Goal: Find specific page/section: Find specific page/section

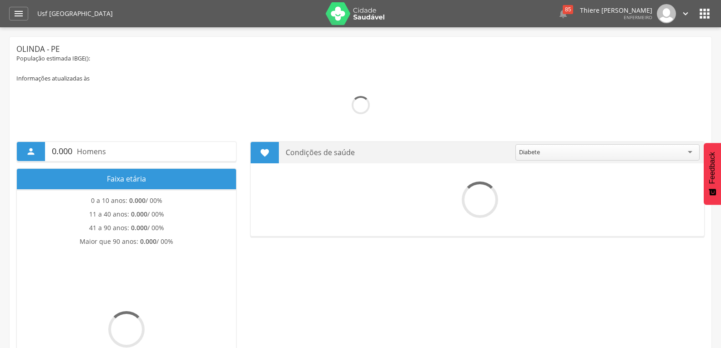
click at [16, 8] on icon "" at bounding box center [18, 13] width 11 height 11
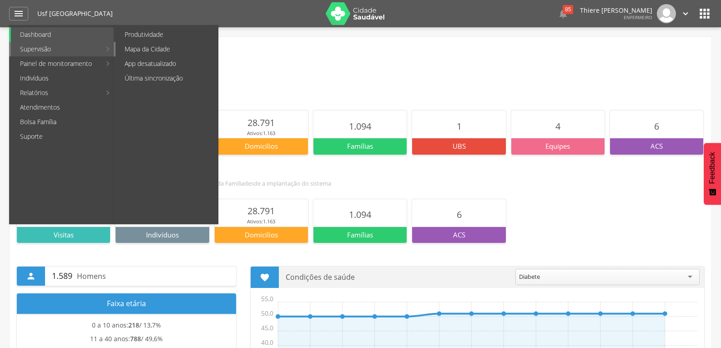
click at [122, 52] on link "Mapa da Cidade" at bounding box center [167, 49] width 102 height 15
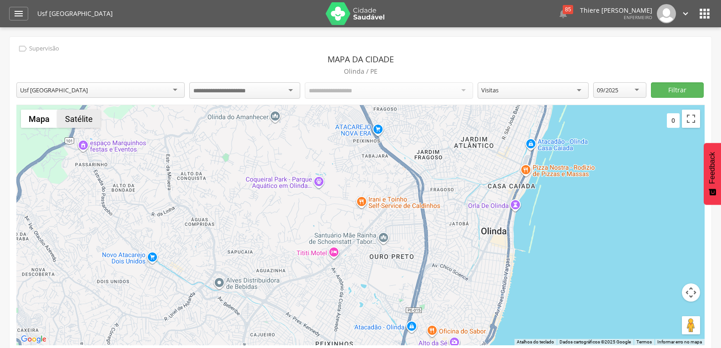
click at [87, 118] on button "Satélite" at bounding box center [78, 119] width 43 height 18
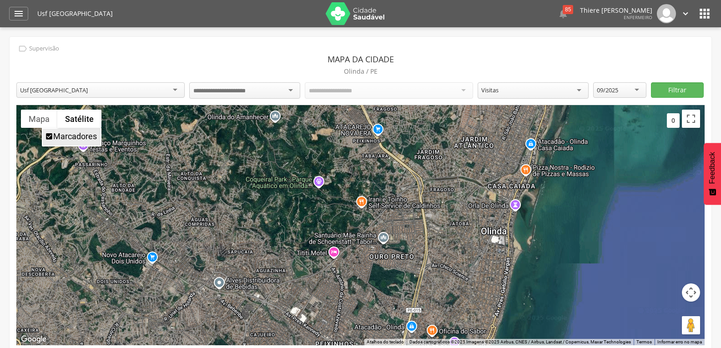
click at [96, 114] on button "Satélite" at bounding box center [79, 119] width 44 height 18
click at [81, 118] on button "Satélite" at bounding box center [79, 119] width 44 height 18
click at [45, 118] on button "Mapa" at bounding box center [39, 119] width 36 height 18
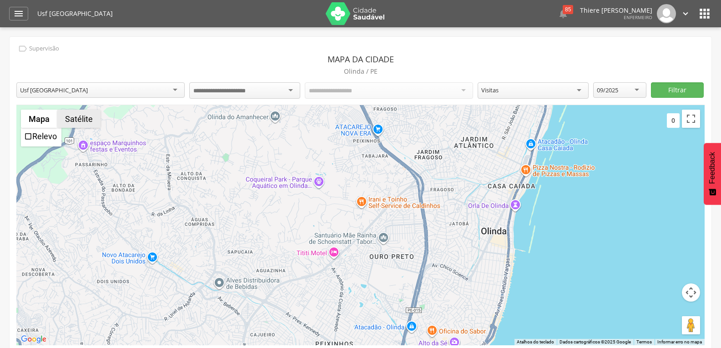
click at [89, 117] on button "Satélite" at bounding box center [78, 119] width 43 height 18
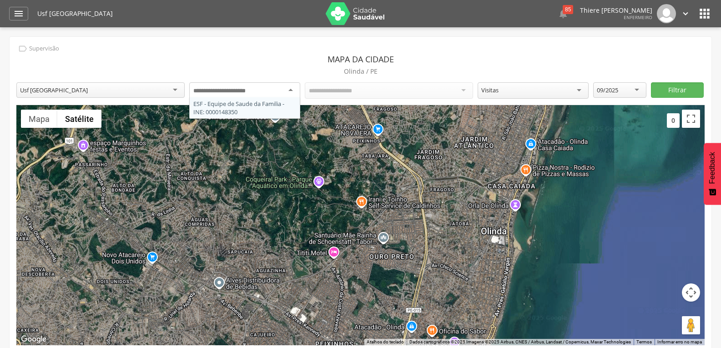
click at [247, 92] on input "select-one" at bounding box center [226, 91] width 67 height 8
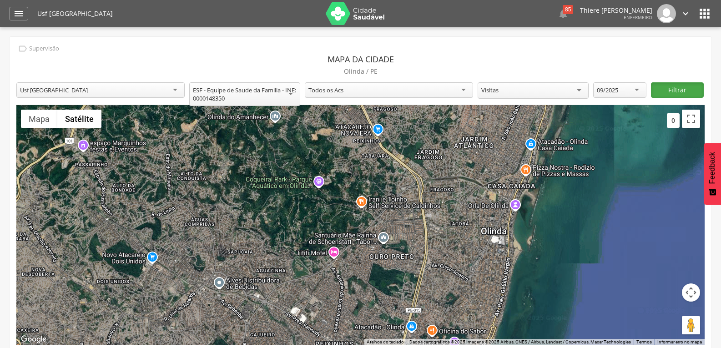
click at [671, 89] on button "Filtrar" at bounding box center [677, 89] width 53 height 15
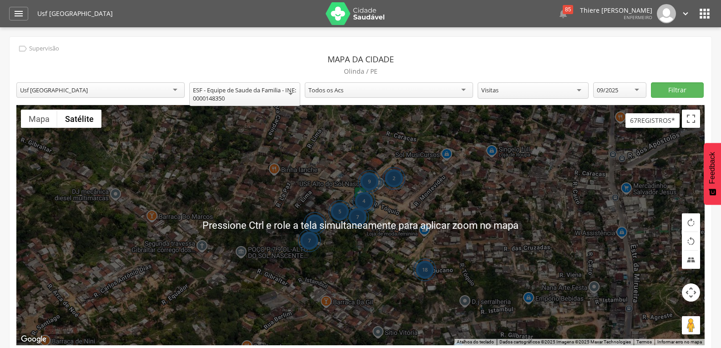
click at [531, 243] on div "18 9 4 7 2 3 7 5" at bounding box center [360, 225] width 688 height 240
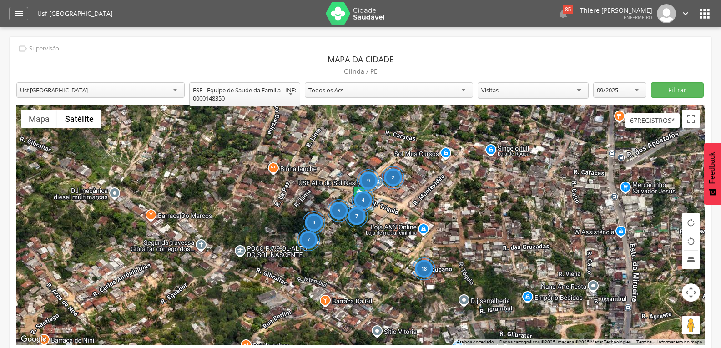
click at [342, 236] on div "18 9 4 7 2 3 7 5" at bounding box center [360, 225] width 688 height 240
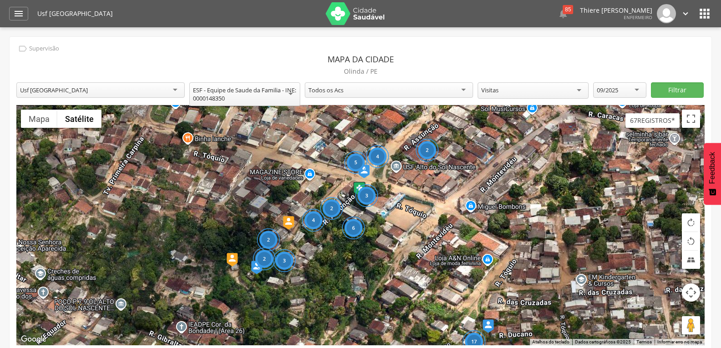
drag, startPoint x: 389, startPoint y: 216, endPoint x: 370, endPoint y: 250, distance: 38.7
click at [370, 250] on div "17 4 3 5 6 2 2 2 3 4 2" at bounding box center [360, 225] width 688 height 240
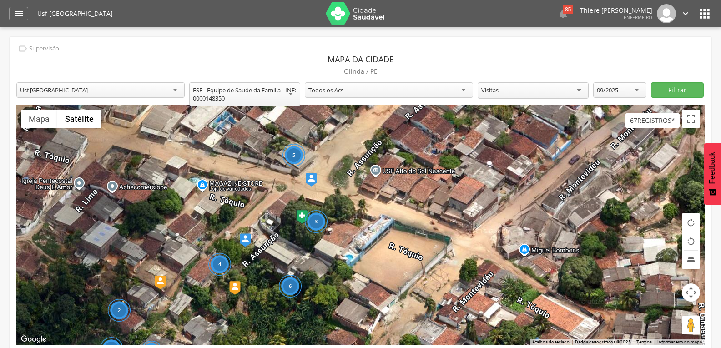
drag, startPoint x: 381, startPoint y: 245, endPoint x: 378, endPoint y: 294, distance: 49.3
click at [359, 300] on div "3 5 6 2 3 4 2" at bounding box center [360, 225] width 688 height 240
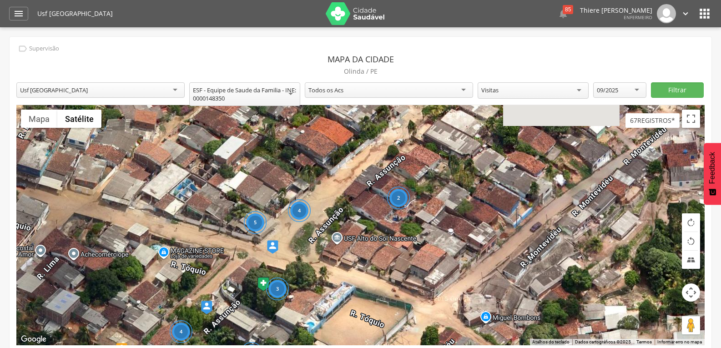
drag, startPoint x: 485, startPoint y: 187, endPoint x: 445, endPoint y: 241, distance: 67.2
click at [445, 241] on div "3 5 6 2 3 4 2 4 2" at bounding box center [360, 225] width 688 height 240
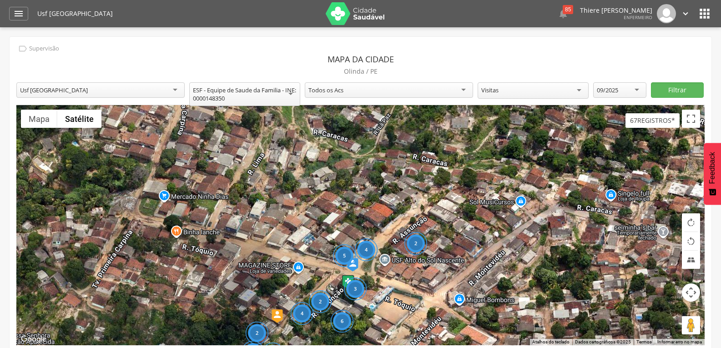
drag, startPoint x: 441, startPoint y: 159, endPoint x: 402, endPoint y: 237, distance: 86.9
click at [402, 237] on div "4 3 5 6 2 2 2 3 4 2" at bounding box center [360, 225] width 688 height 240
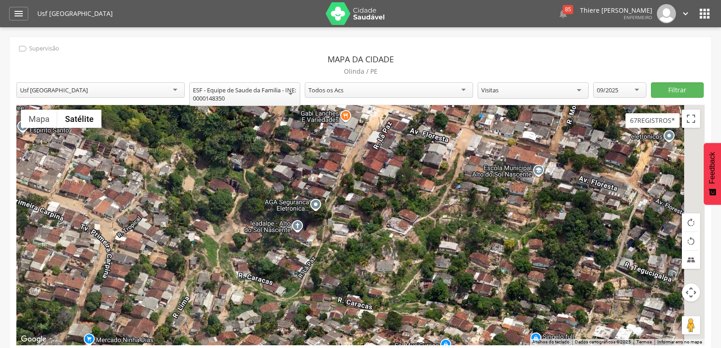
drag, startPoint x: 429, startPoint y: 170, endPoint x: 400, endPoint y: 244, distance: 79.5
click at [400, 244] on div "4 3 5 6 2 2 2 3 4 2" at bounding box center [360, 225] width 688 height 240
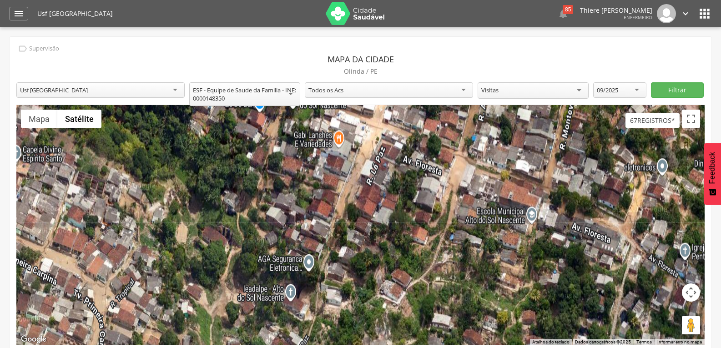
drag, startPoint x: 407, startPoint y: 214, endPoint x: 400, endPoint y: 274, distance: 60.4
click at [400, 274] on div "4 3 5 6 2 2 2 3 4 2" at bounding box center [360, 225] width 688 height 240
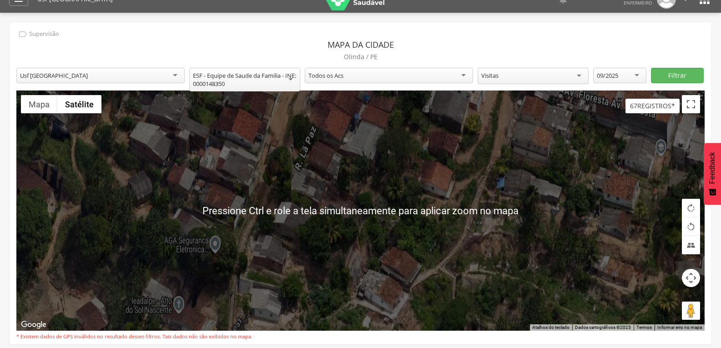
scroll to position [27, 0]
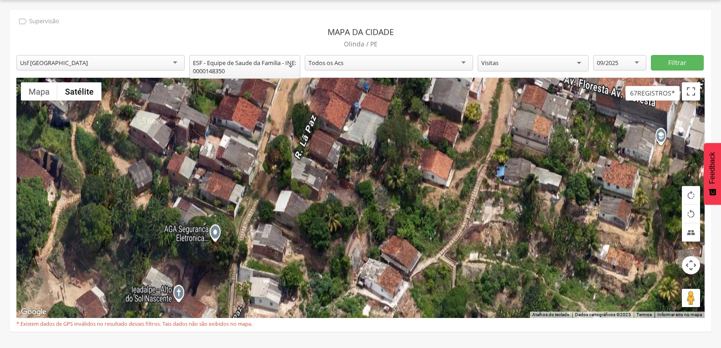
click at [384, 219] on div at bounding box center [360, 198] width 688 height 240
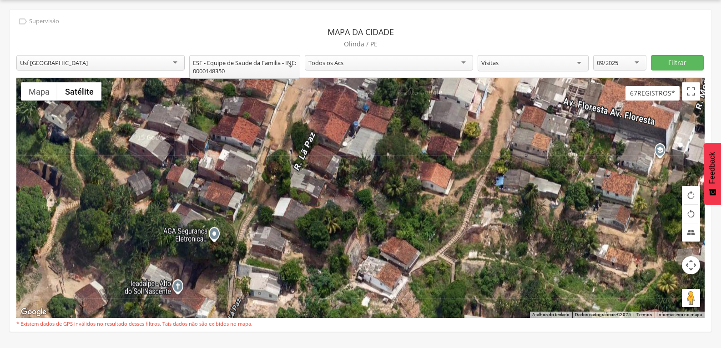
drag, startPoint x: 384, startPoint y: 219, endPoint x: 381, endPoint y: 271, distance: 52.4
click at [381, 271] on div at bounding box center [360, 198] width 688 height 240
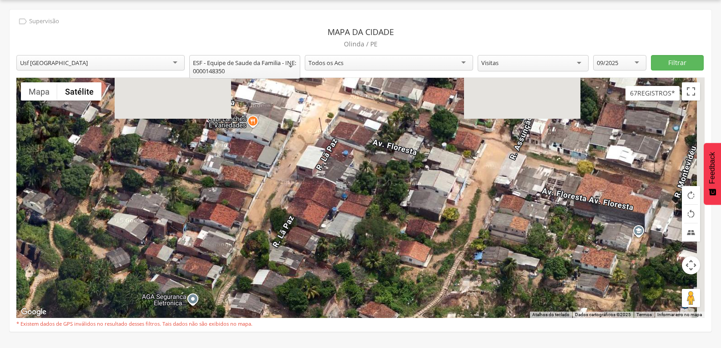
drag, startPoint x: 344, startPoint y: 184, endPoint x: 323, endPoint y: 256, distance: 75.0
click at [323, 256] on div at bounding box center [360, 198] width 688 height 240
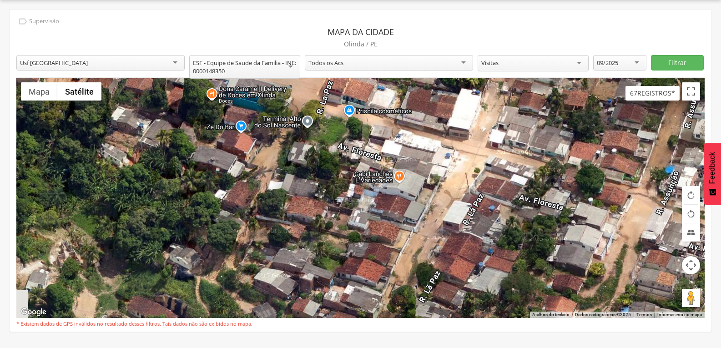
drag, startPoint x: 339, startPoint y: 259, endPoint x: 441, endPoint y: 288, distance: 106.0
click at [441, 288] on div at bounding box center [360, 198] width 688 height 240
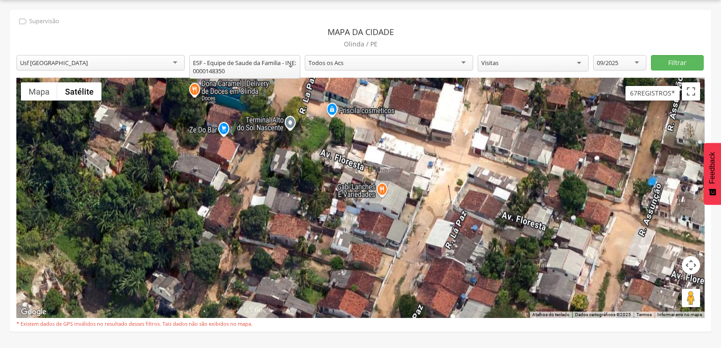
drag, startPoint x: 446, startPoint y: 211, endPoint x: 375, endPoint y: 289, distance: 106.0
click at [373, 293] on div at bounding box center [360, 198] width 688 height 240
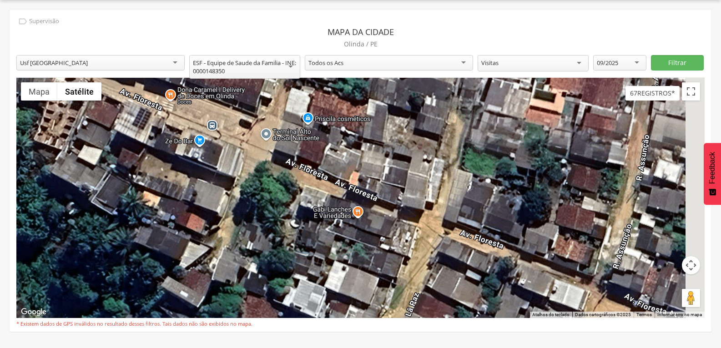
drag, startPoint x: 471, startPoint y: 222, endPoint x: 442, endPoint y: 254, distance: 43.5
click at [442, 254] on div at bounding box center [360, 198] width 688 height 240
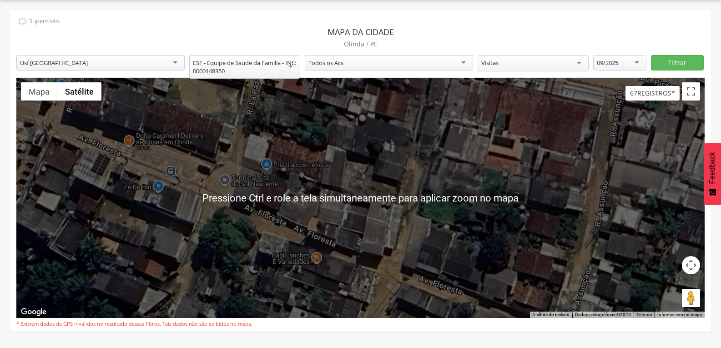
scroll to position [0, 0]
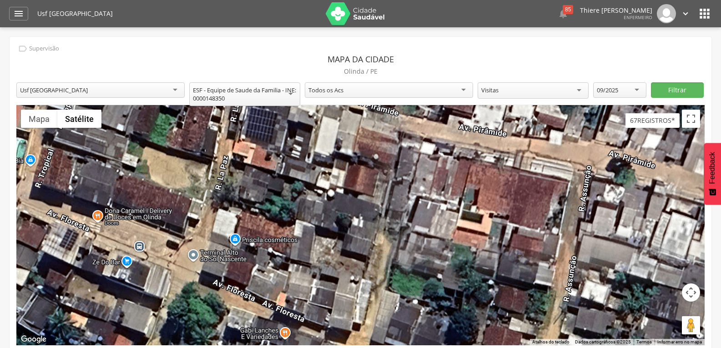
drag, startPoint x: 453, startPoint y: 238, endPoint x: 417, endPoint y: 293, distance: 65.7
click at [417, 293] on div at bounding box center [360, 225] width 688 height 240
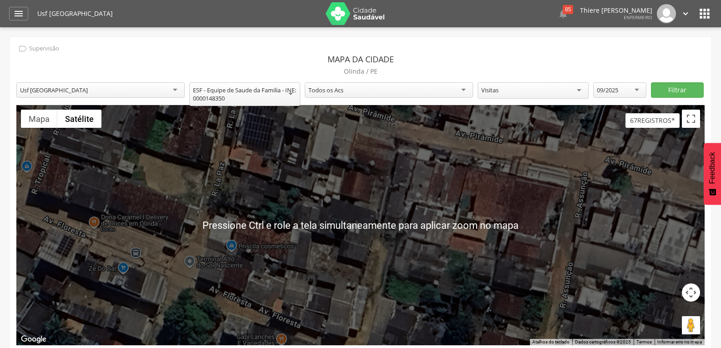
scroll to position [27, 0]
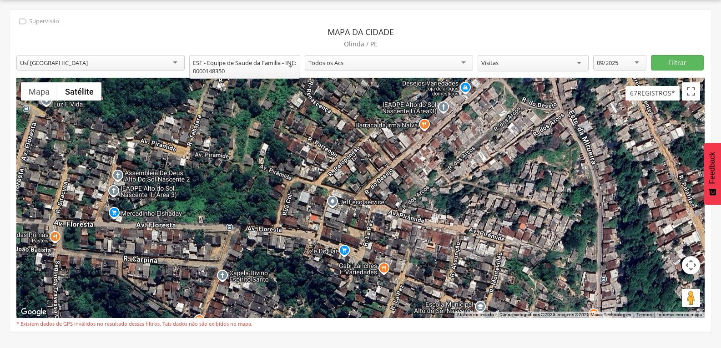
drag, startPoint x: 408, startPoint y: 259, endPoint x: 437, endPoint y: 191, distance: 73.8
click at [437, 191] on div at bounding box center [360, 198] width 688 height 240
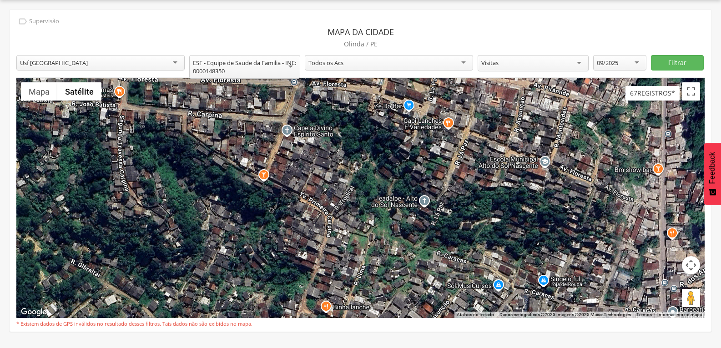
drag, startPoint x: 424, startPoint y: 243, endPoint x: 462, endPoint y: 157, distance: 93.3
click at [462, 157] on div at bounding box center [360, 198] width 688 height 240
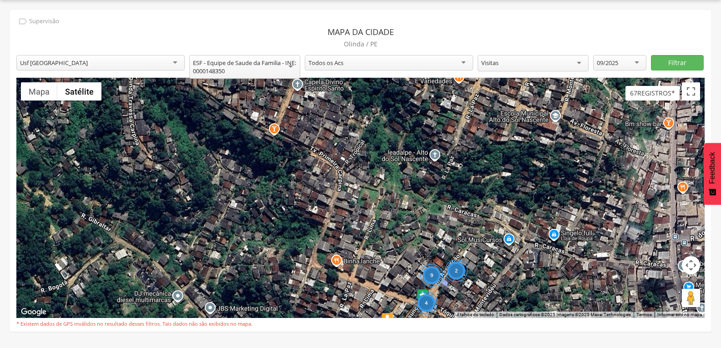
drag, startPoint x: 448, startPoint y: 191, endPoint x: 441, endPoint y: 175, distance: 16.9
click at [441, 175] on div "9 4 2" at bounding box center [360, 198] width 688 height 240
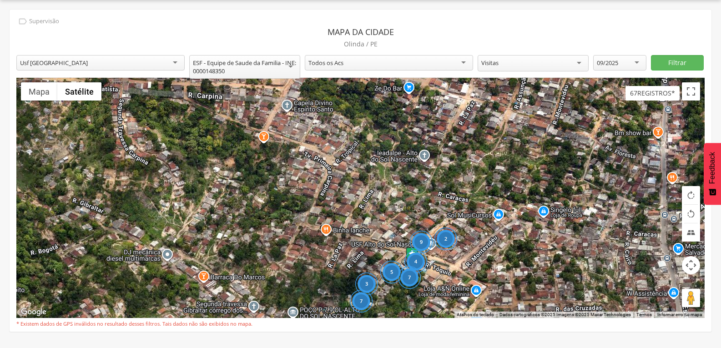
drag, startPoint x: 468, startPoint y: 179, endPoint x: 457, endPoint y: 180, distance: 11.4
click at [457, 180] on div "9 4 2 7 3 7 5" at bounding box center [360, 198] width 688 height 240
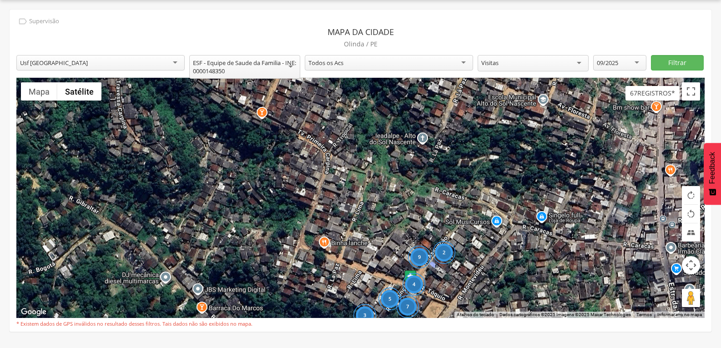
drag, startPoint x: 482, startPoint y: 184, endPoint x: 488, endPoint y: 171, distance: 14.7
click at [487, 172] on div "9 4 2 7 3 7 5" at bounding box center [360, 198] width 688 height 240
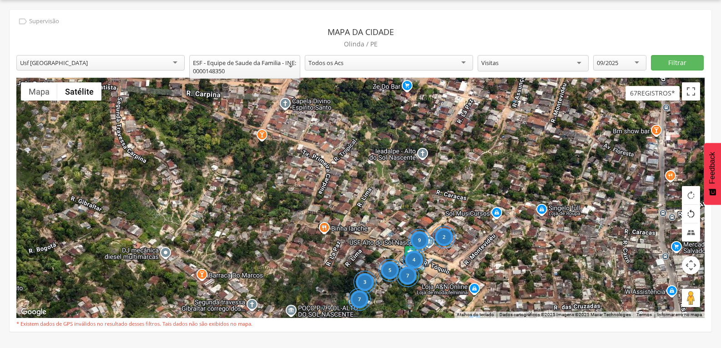
click at [696, 214] on button "Girar mapa no sentido anti-horário" at bounding box center [691, 214] width 18 height 18
click at [688, 216] on button "Girar mapa no sentido anti-horário" at bounding box center [691, 214] width 18 height 18
click at [691, 200] on button "Girar mapa no sentido horário" at bounding box center [691, 195] width 18 height 18
click at [690, 233] on button "Inclinar o mapa" at bounding box center [691, 232] width 18 height 18
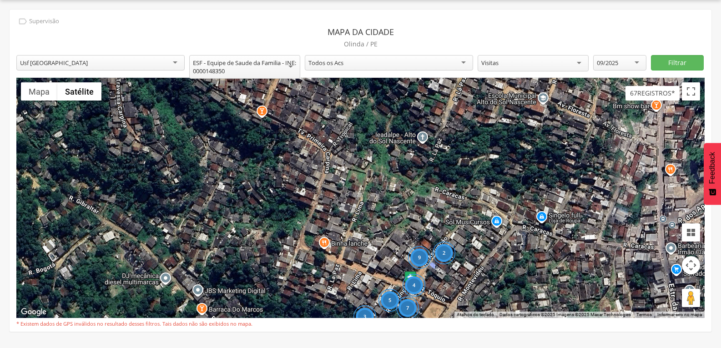
drag, startPoint x: 626, startPoint y: 223, endPoint x: 626, endPoint y: 217, distance: 5.9
click at [626, 217] on div "9 4 2 7 3 7 5" at bounding box center [360, 198] width 688 height 240
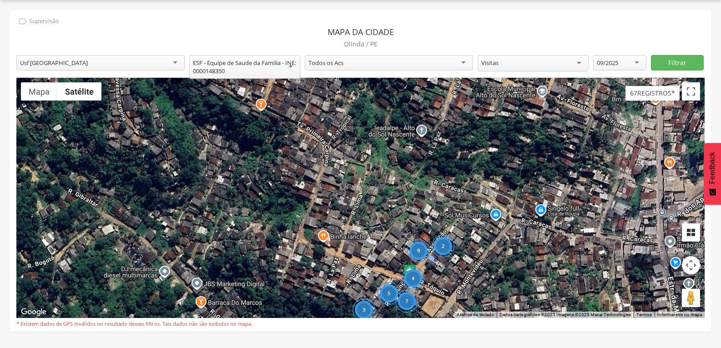
click at [696, 229] on button "Inclinar o mapa" at bounding box center [691, 232] width 18 height 18
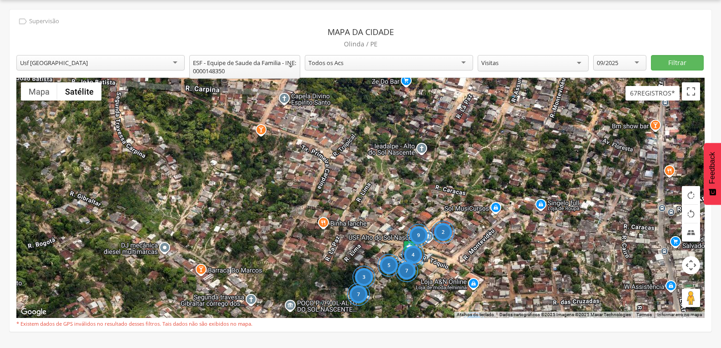
click at [446, 230] on div "2" at bounding box center [443, 232] width 23 height 23
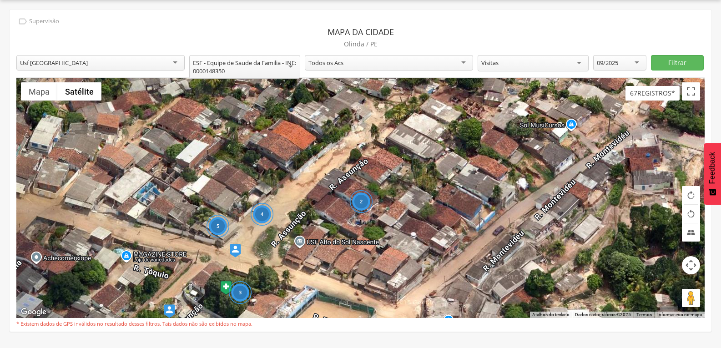
click at [358, 202] on div "2" at bounding box center [360, 201] width 23 height 23
click at [358, 201] on div "2" at bounding box center [360, 201] width 23 height 23
click at [261, 225] on div "4" at bounding box center [262, 214] width 23 height 23
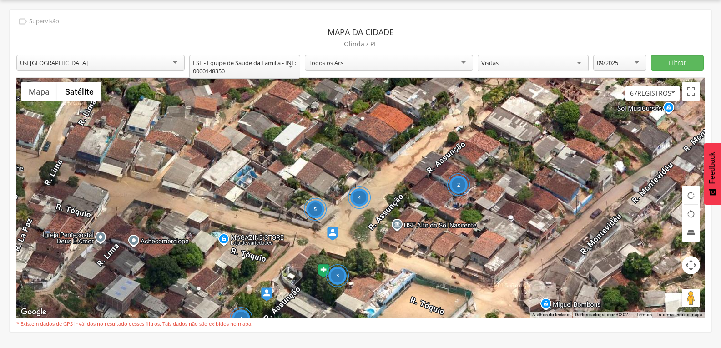
click at [313, 205] on div "5" at bounding box center [315, 209] width 23 height 23
click at [343, 274] on div "3" at bounding box center [337, 275] width 23 height 23
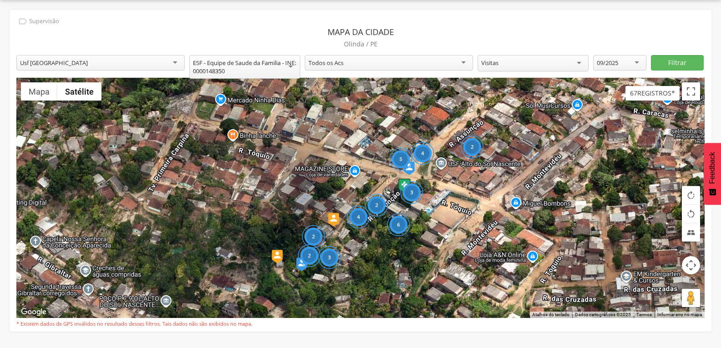
drag, startPoint x: 495, startPoint y: 215, endPoint x: 468, endPoint y: 172, distance: 51.0
click at [506, 159] on div "4 3 5 6 2 2 2 3 4 2" at bounding box center [360, 198] width 688 height 240
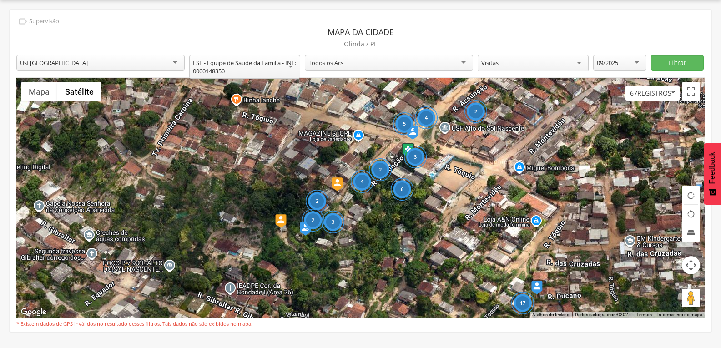
click at [342, 182] on img at bounding box center [337, 184] width 11 height 14
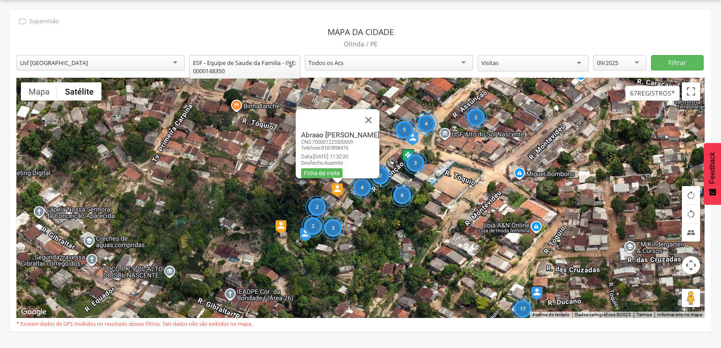
click at [281, 228] on img at bounding box center [280, 227] width 11 height 14
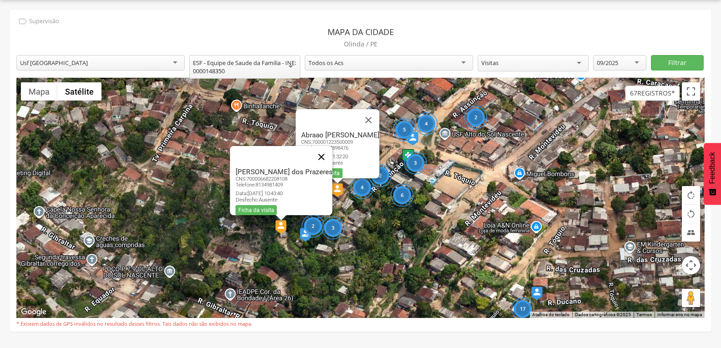
click at [318, 151] on button "Fechar" at bounding box center [321, 157] width 22 height 22
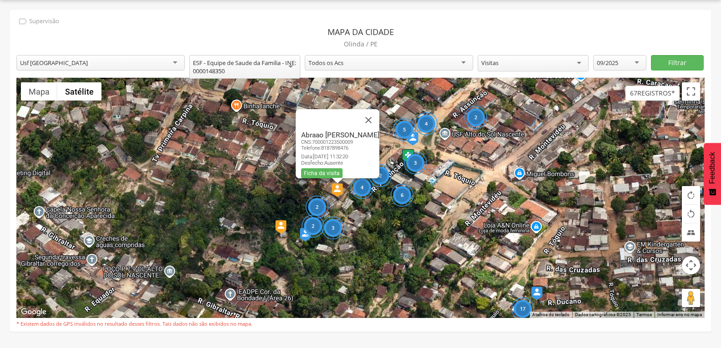
click at [379, 114] on button "Fechar" at bounding box center [369, 120] width 22 height 22
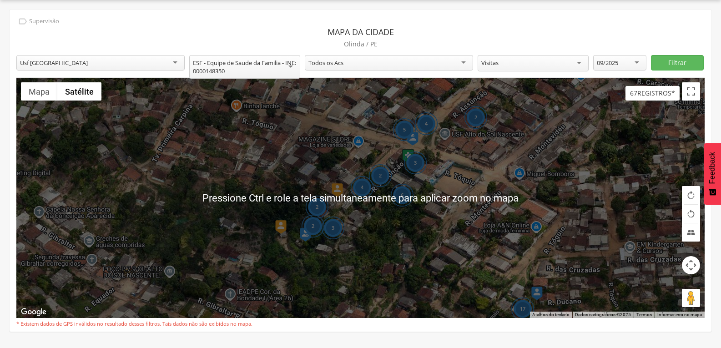
click at [461, 180] on div "Para iniciar o trajeto, pressione as teclas de seta. 4 3 5 6 2 2 2 3 4 2 17" at bounding box center [360, 198] width 688 height 240
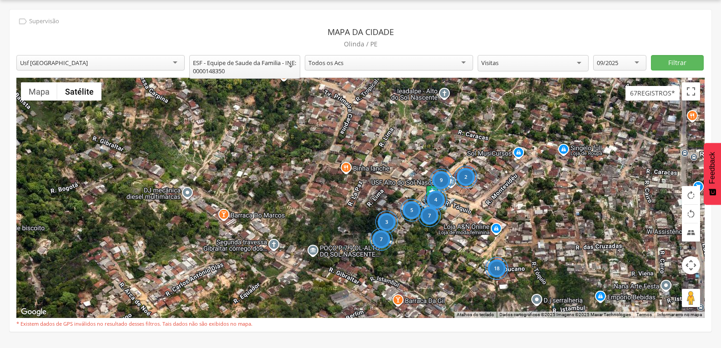
drag, startPoint x: 513, startPoint y: 173, endPoint x: 495, endPoint y: 201, distance: 33.8
click at [495, 201] on div "18 9 4 7 2 3 7 5" at bounding box center [360, 198] width 688 height 240
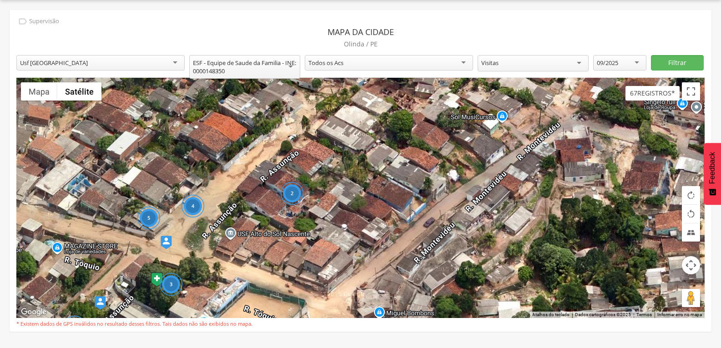
drag, startPoint x: 525, startPoint y: 170, endPoint x: 466, endPoint y: 192, distance: 62.4
click at [466, 192] on div "4 3 5 5 2 4" at bounding box center [360, 198] width 688 height 240
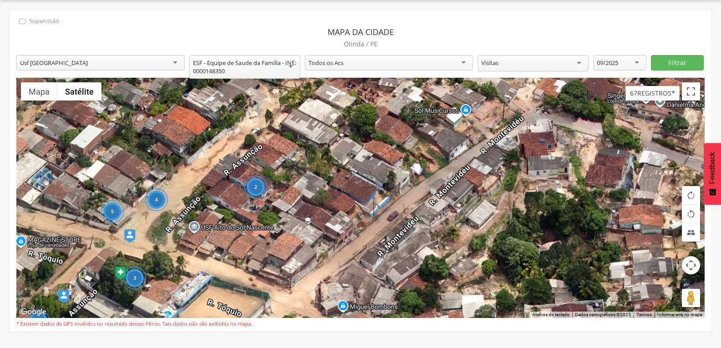
drag, startPoint x: 525, startPoint y: 145, endPoint x: 515, endPoint y: 126, distance: 21.4
click at [515, 126] on div "4 3 5 5 2 4" at bounding box center [360, 198] width 688 height 240
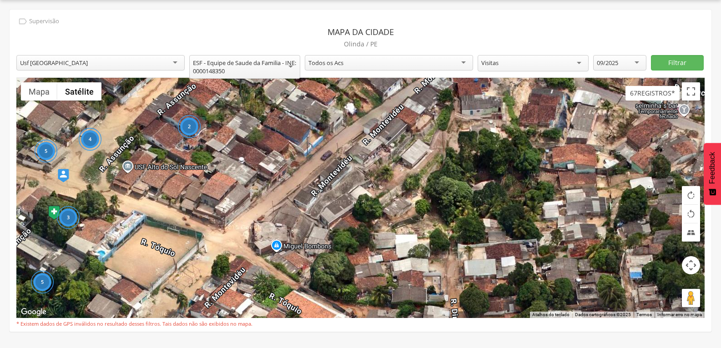
drag, startPoint x: 558, startPoint y: 176, endPoint x: 505, endPoint y: 130, distance: 70.7
click at [505, 130] on div "4 3 5 5 2 4" at bounding box center [360, 198] width 688 height 240
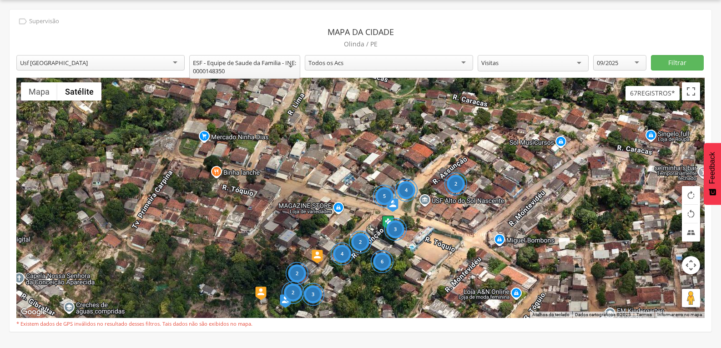
drag, startPoint x: 81, startPoint y: 132, endPoint x: 179, endPoint y: 161, distance: 102.8
click at [179, 161] on div "4 3 5 6 2 2 2 3 4 2" at bounding box center [360, 198] width 688 height 240
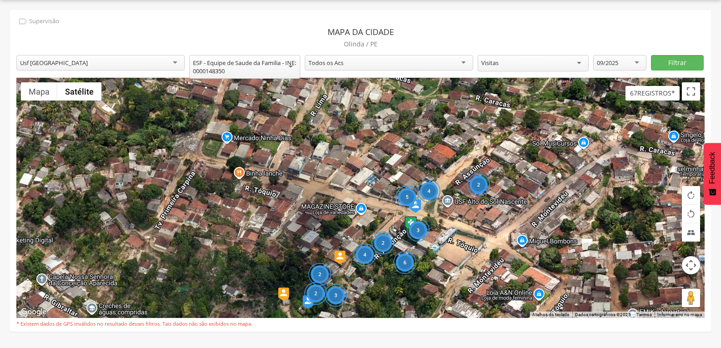
drag, startPoint x: 132, startPoint y: 157, endPoint x: 163, endPoint y: 155, distance: 31.5
click at [163, 155] on div "4 3 5 6 2 2 2 3 4 2" at bounding box center [360, 198] width 688 height 240
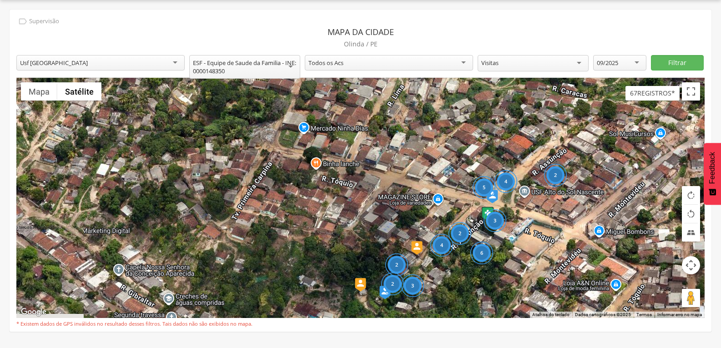
drag, startPoint x: 142, startPoint y: 187, endPoint x: 210, endPoint y: 177, distance: 68.6
click at [210, 177] on div "4 3 5 6 2 2 2 3 4 2" at bounding box center [360, 198] width 688 height 240
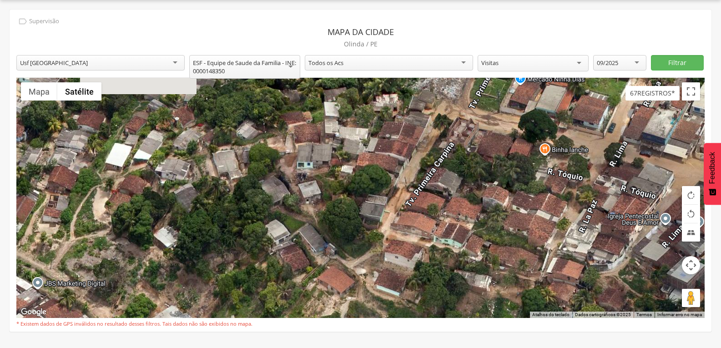
drag, startPoint x: 191, startPoint y: 187, endPoint x: 262, endPoint y: 205, distance: 73.6
click at [262, 205] on div "2" at bounding box center [360, 198] width 688 height 240
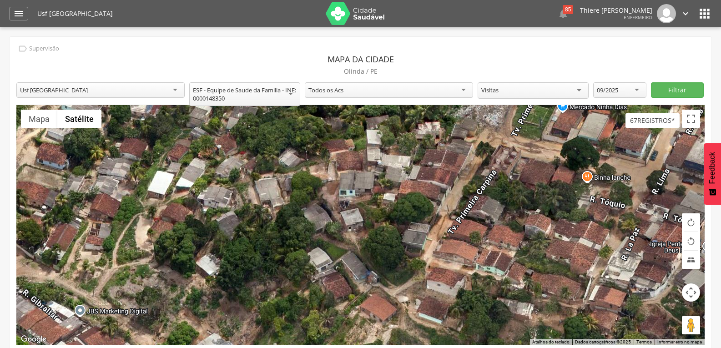
drag, startPoint x: 269, startPoint y: 212, endPoint x: 311, endPoint y: 214, distance: 41.9
click at [311, 214] on div "2" at bounding box center [360, 225] width 688 height 240
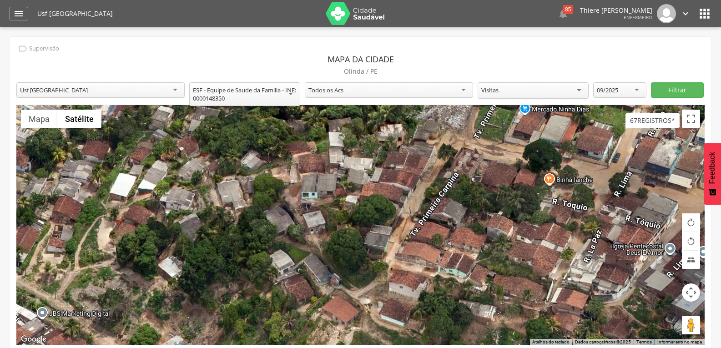
drag, startPoint x: 630, startPoint y: 184, endPoint x: 499, endPoint y: 187, distance: 130.6
click at [499, 187] on div "2" at bounding box center [360, 225] width 688 height 240
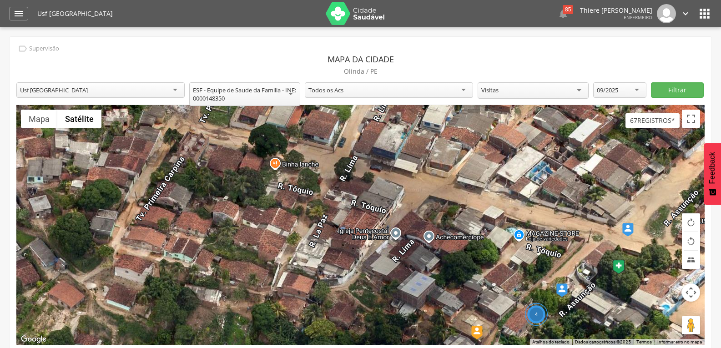
drag, startPoint x: 557, startPoint y: 197, endPoint x: 427, endPoint y: 180, distance: 131.3
click at [427, 180] on div "2 4" at bounding box center [360, 225] width 688 height 240
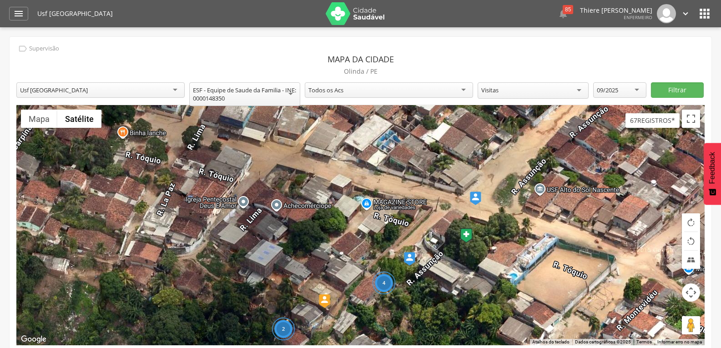
drag, startPoint x: 518, startPoint y: 199, endPoint x: 447, endPoint y: 167, distance: 77.8
click at [447, 167] on div "2 4" at bounding box center [360, 225] width 688 height 240
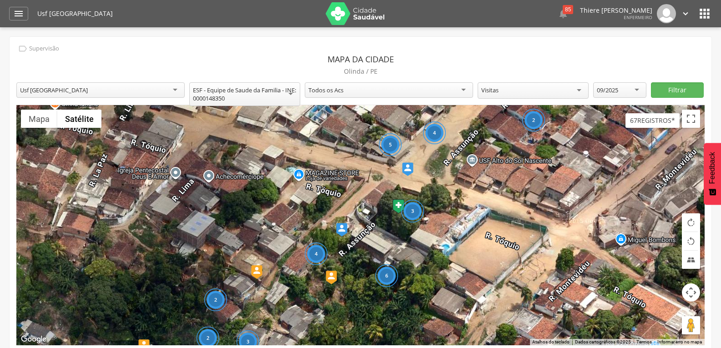
drag, startPoint x: 517, startPoint y: 202, endPoint x: 496, endPoint y: 183, distance: 28.4
click at [496, 183] on div "2 4 4 3 5 6 2 3 2" at bounding box center [360, 225] width 688 height 240
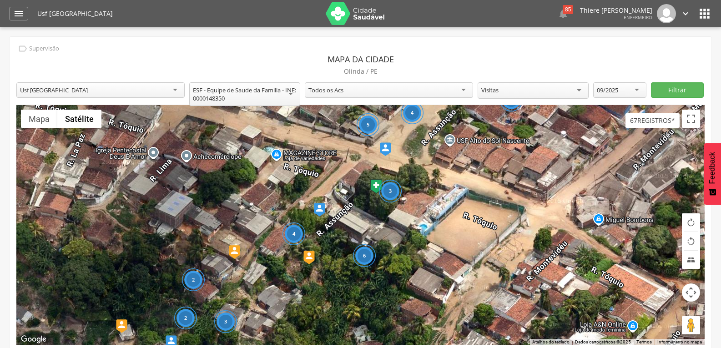
drag, startPoint x: 573, startPoint y: 206, endPoint x: 529, endPoint y: 198, distance: 44.3
click at [529, 198] on div "2 4 4 3 5 6 2 3 2" at bounding box center [360, 225] width 688 height 240
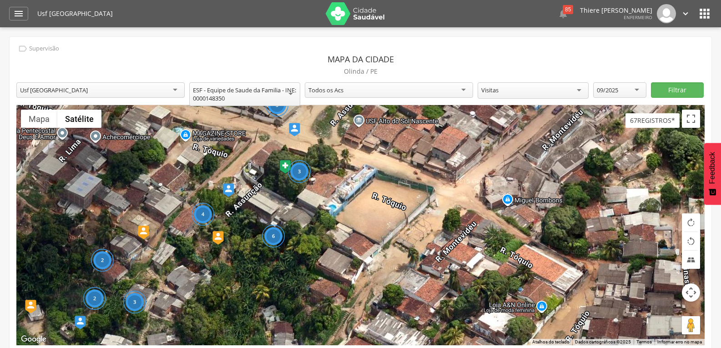
drag, startPoint x: 588, startPoint y: 227, endPoint x: 553, endPoint y: 216, distance: 36.4
click at [553, 216] on div "2 4 4 3 5 6 2 3 2" at bounding box center [360, 225] width 688 height 240
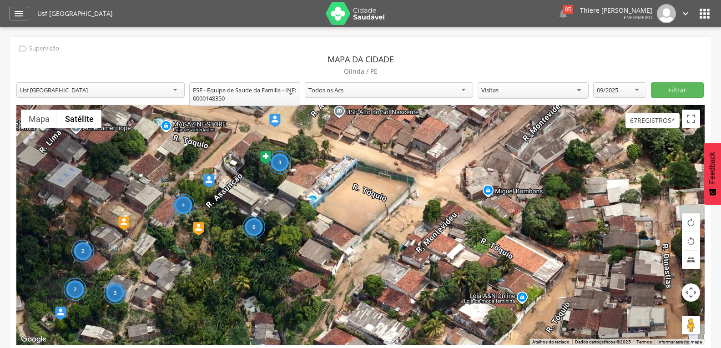
drag, startPoint x: 583, startPoint y: 248, endPoint x: 560, endPoint y: 238, distance: 24.9
click at [560, 238] on div "2 4 4 3 5 6 2 3 2" at bounding box center [360, 225] width 688 height 240
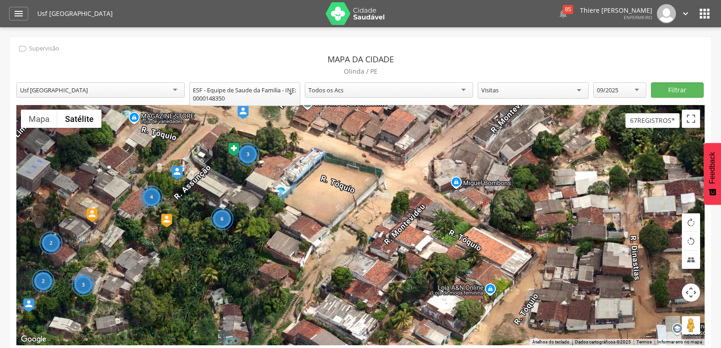
drag, startPoint x: 584, startPoint y: 251, endPoint x: 553, endPoint y: 243, distance: 31.4
click at [553, 243] on div "2 4 4 3 5 6 2 3 2" at bounding box center [360, 225] width 688 height 240
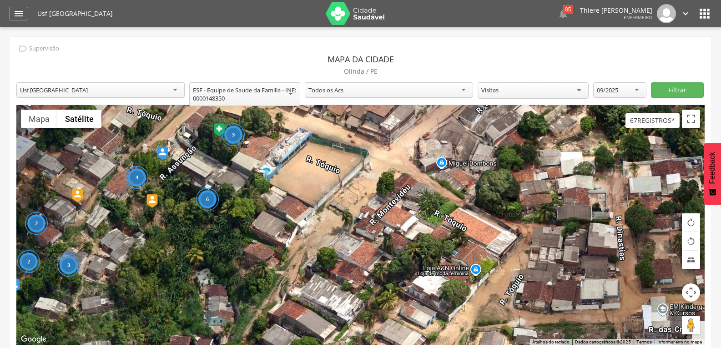
drag, startPoint x: 541, startPoint y: 258, endPoint x: 524, endPoint y: 220, distance: 42.1
click at [524, 220] on div "2 4 4 3 5 6 2 3 2" at bounding box center [360, 225] width 688 height 240
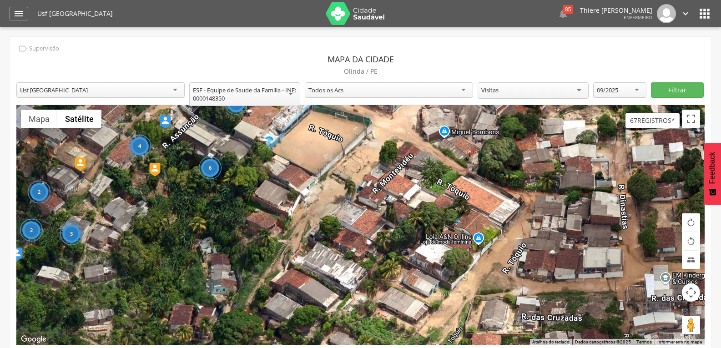
drag, startPoint x: 373, startPoint y: 192, endPoint x: 381, endPoint y: 179, distance: 15.4
click at [381, 179] on div "2 4 4 3 5 6 2 3 2" at bounding box center [360, 225] width 688 height 240
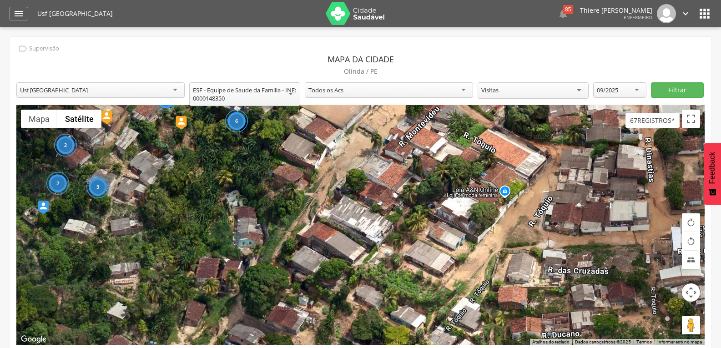
drag, startPoint x: 322, startPoint y: 238, endPoint x: 347, endPoint y: 191, distance: 53.1
click at [347, 192] on div "2 4 4 3 5 6 2 3 2" at bounding box center [360, 225] width 688 height 240
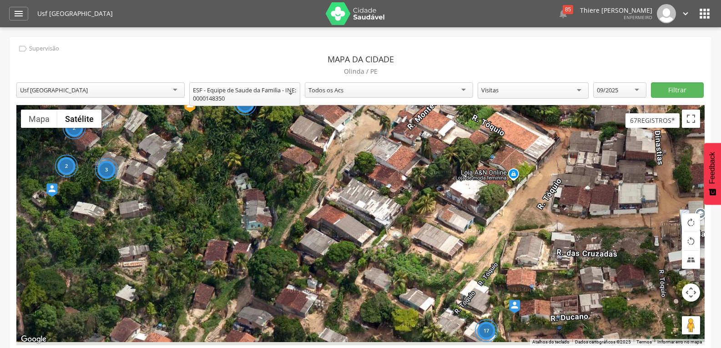
drag, startPoint x: 292, startPoint y: 245, endPoint x: 318, endPoint y: 208, distance: 46.0
click at [318, 208] on div "2 4 4 3 5 6 2 3 2 17" at bounding box center [360, 225] width 688 height 240
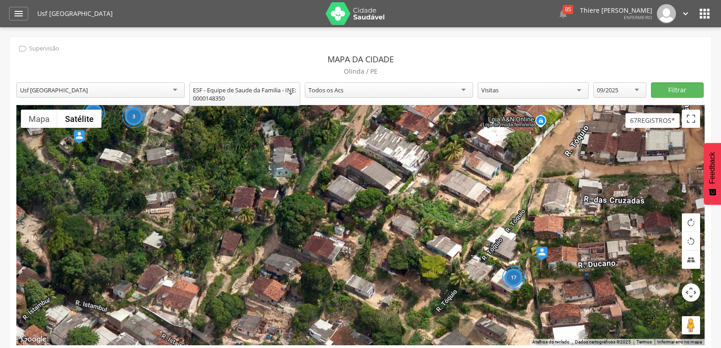
drag, startPoint x: 364, startPoint y: 175, endPoint x: 338, endPoint y: 198, distance: 35.1
click at [338, 198] on div "2 4 4 3 5 6 2 3 2 17" at bounding box center [360, 225] width 688 height 240
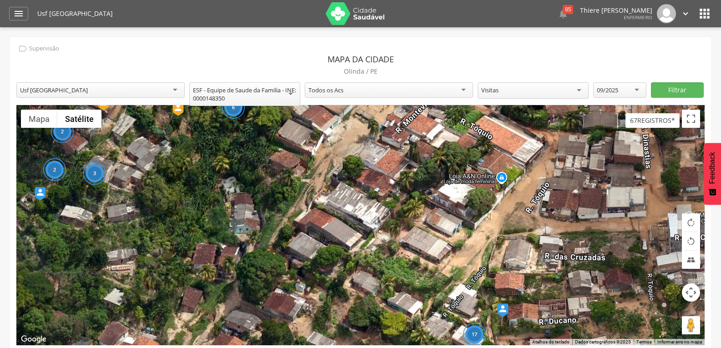
drag, startPoint x: 329, startPoint y: 201, endPoint x: 316, endPoint y: 221, distance: 24.2
click at [316, 221] on div "2 4 4 3 5 6 2 3 2 17" at bounding box center [360, 225] width 688 height 240
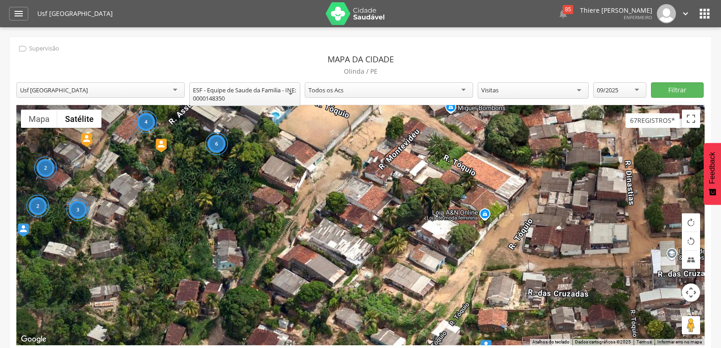
drag, startPoint x: 346, startPoint y: 183, endPoint x: 326, endPoint y: 231, distance: 52.4
click at [326, 231] on div "2 4 4 3 5 6 2 3 2 17" at bounding box center [360, 225] width 688 height 240
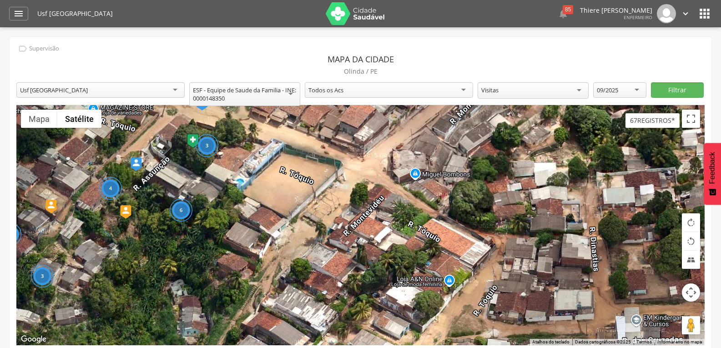
drag, startPoint x: 339, startPoint y: 217, endPoint x: 325, endPoint y: 231, distance: 19.9
click at [325, 231] on div "2 4 4 3 5 6 2 3 2 17" at bounding box center [360, 225] width 688 height 240
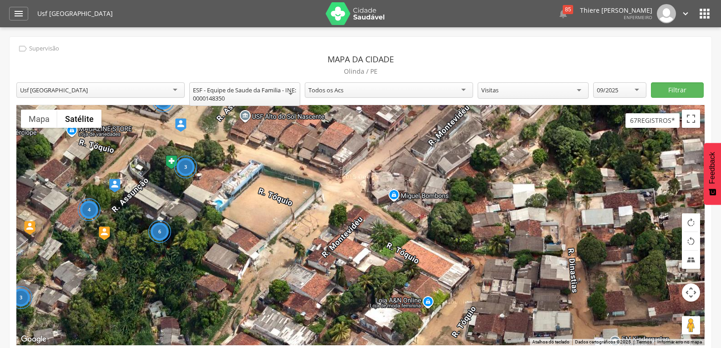
drag, startPoint x: 348, startPoint y: 190, endPoint x: 332, endPoint y: 212, distance: 27.7
click at [332, 212] on div "2 4 4 3 5 6 2 3 2 17" at bounding box center [360, 225] width 688 height 240
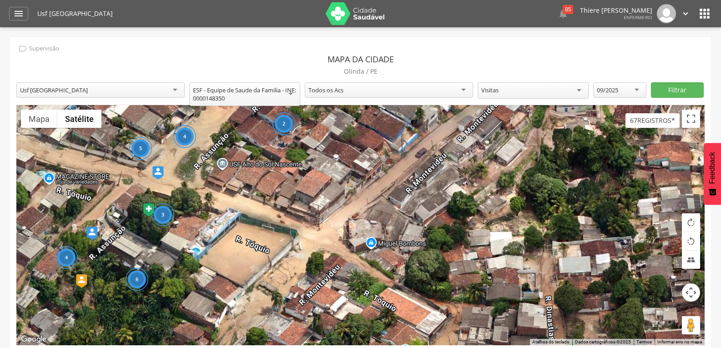
drag, startPoint x: 332, startPoint y: 212, endPoint x: 345, endPoint y: 247, distance: 37.2
click at [345, 247] on div "2 4 4 3 5 6 2 3 2 17" at bounding box center [360, 225] width 688 height 240
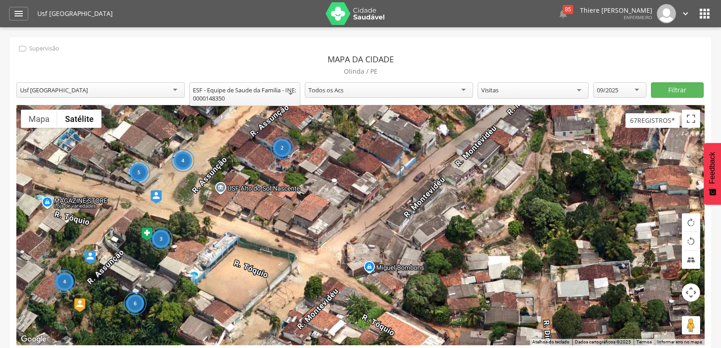
drag, startPoint x: 363, startPoint y: 242, endPoint x: 343, endPoint y: 252, distance: 22.2
click at [343, 252] on div "2 4 4 3 5 6 2 3 2 17" at bounding box center [360, 225] width 688 height 240
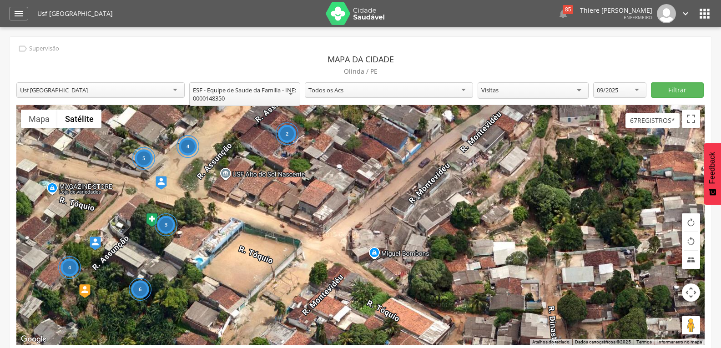
drag, startPoint x: 391, startPoint y: 216, endPoint x: 404, endPoint y: 187, distance: 31.4
click at [404, 187] on div "2 4 4 3 5 6 2 3 2 17" at bounding box center [360, 225] width 688 height 240
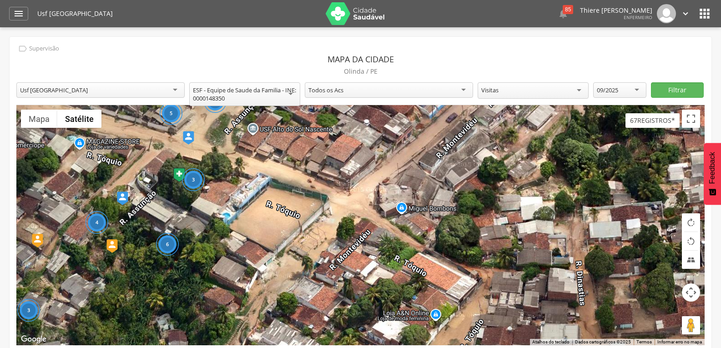
drag, startPoint x: 368, startPoint y: 218, endPoint x: 392, endPoint y: 180, distance: 45.6
click at [392, 180] on div "2 4 4 3 5 6 2 3 2 17" at bounding box center [360, 225] width 688 height 240
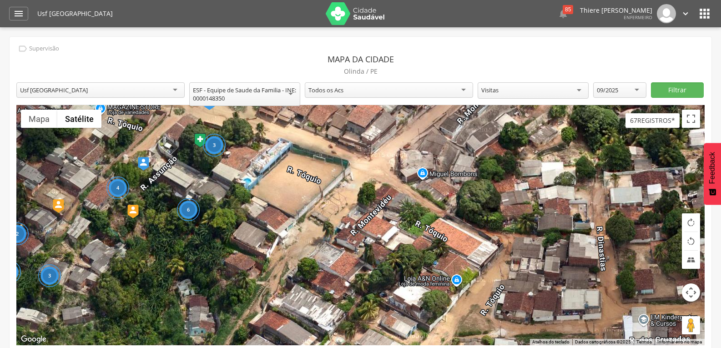
drag, startPoint x: 386, startPoint y: 197, endPoint x: 394, endPoint y: 187, distance: 12.6
click at [394, 187] on div "2 4 4 3 5 6 2 3 2 17" at bounding box center [360, 225] width 688 height 240
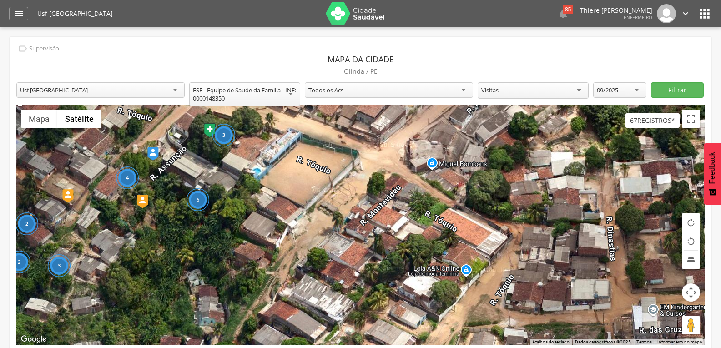
drag, startPoint x: 370, startPoint y: 208, endPoint x: 393, endPoint y: 177, distance: 39.1
click at [393, 177] on div "2 4 4 3 5 6 2 3 2 17" at bounding box center [360, 225] width 688 height 240
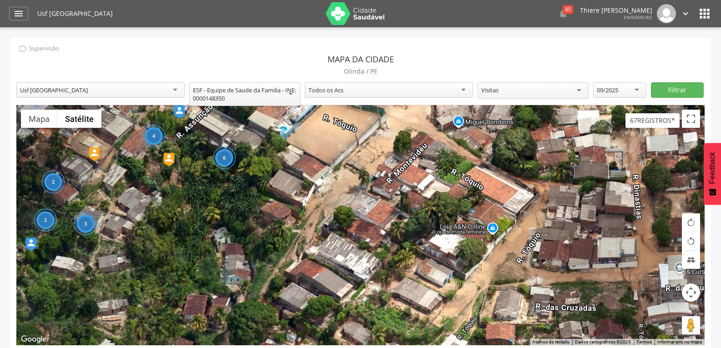
drag, startPoint x: 367, startPoint y: 217, endPoint x: 401, endPoint y: 186, distance: 45.4
click at [401, 186] on div "2 4 4 3 5 6 2 3 2 17" at bounding box center [360, 225] width 688 height 240
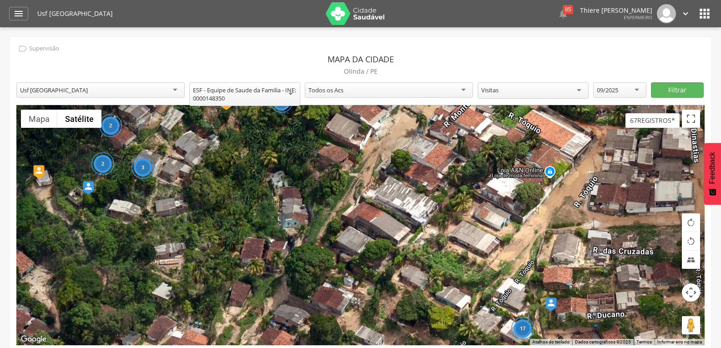
drag, startPoint x: 363, startPoint y: 216, endPoint x: 385, endPoint y: 197, distance: 29.1
click at [385, 197] on div "2 4 4 3 5 6 2 3 2 17" at bounding box center [360, 225] width 688 height 240
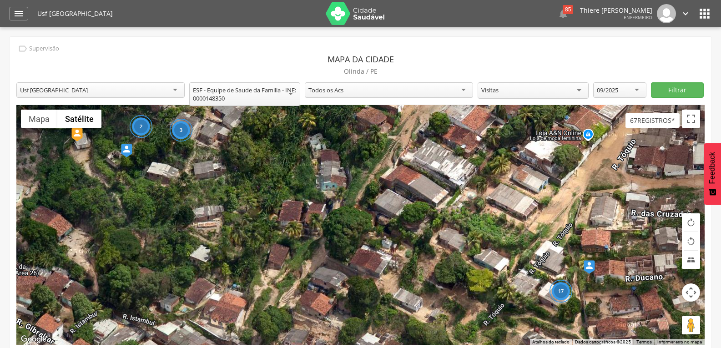
drag, startPoint x: 385, startPoint y: 197, endPoint x: 340, endPoint y: 242, distance: 62.7
click at [340, 242] on div "2 4 4 3 5 6 2 3 2 17" at bounding box center [360, 225] width 688 height 240
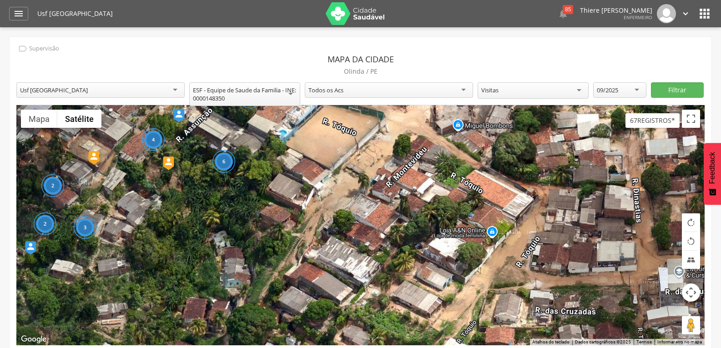
drag, startPoint x: 414, startPoint y: 222, endPoint x: 369, endPoint y: 253, distance: 55.6
click at [369, 255] on div "2 4 4 3 5 6 2 3 2 17" at bounding box center [360, 225] width 688 height 240
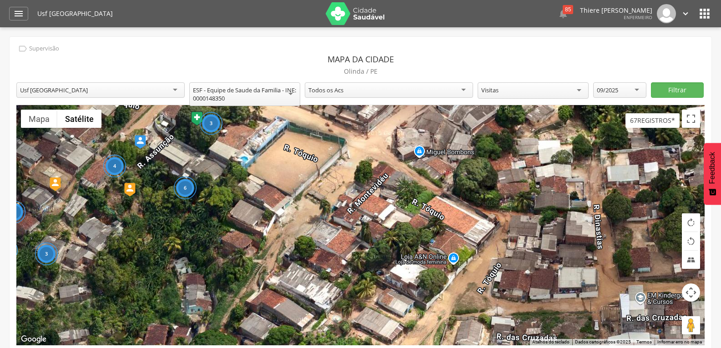
drag
click at [327, 265] on div "2 4 4 3 5 6 2 3 2 17" at bounding box center [360, 225] width 688 height 240
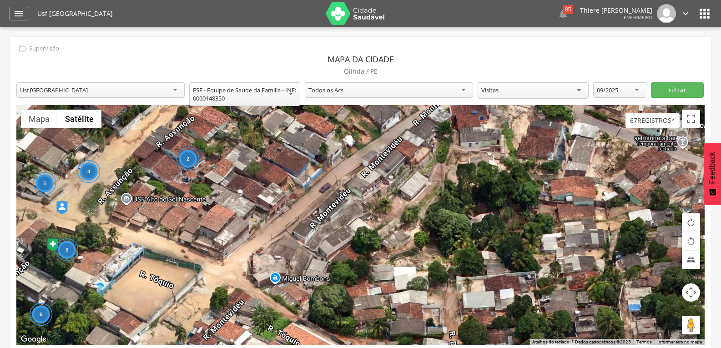
click at [315, 240] on div "2 4 4 3 5 6 2 3 2 17" at bounding box center [360, 225] width 688 height 240
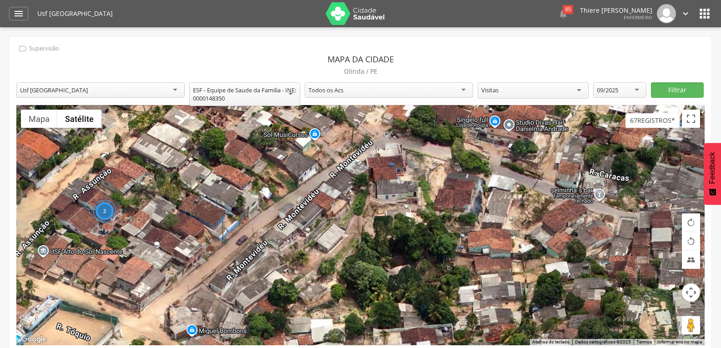
click at [318, 211] on div "2 4 4 3 5 6 2 3 2 17" at bounding box center [360, 225] width 688 height 240
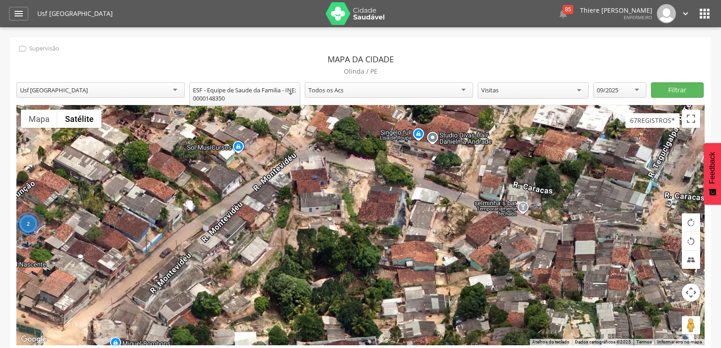
click at [327, 171] on div "2 4 4 3 5 6 2 3 2 17" at bounding box center [360, 225] width 688 height 240
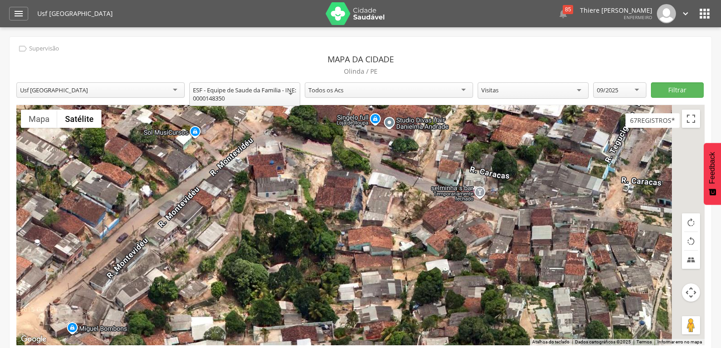
click at [324, 158] on div "2 4 4 3 5 6 2 3 2 17" at bounding box center [360, 225] width 688 height 240
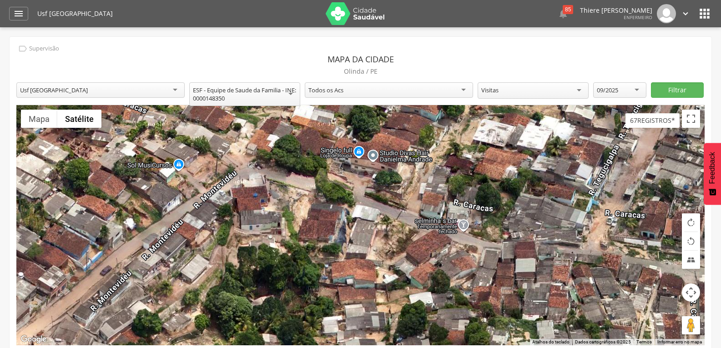
click at [306, 200] on div "2 4 4 3 5 6 2 3 2 17" at bounding box center [360, 225] width 688 height 240
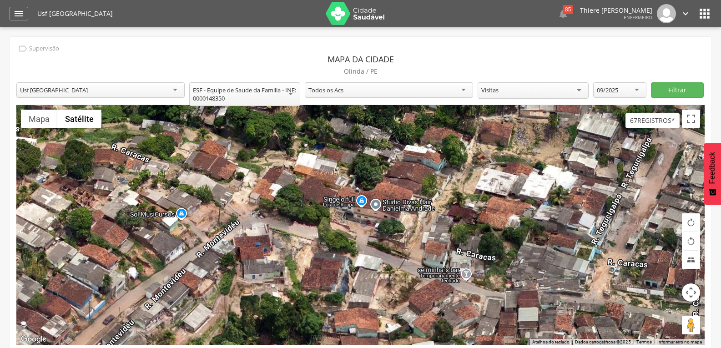
click at [271, 232] on div "2 4 4 3 5 6 2 3 2 17" at bounding box center [360, 225] width 688 height 240
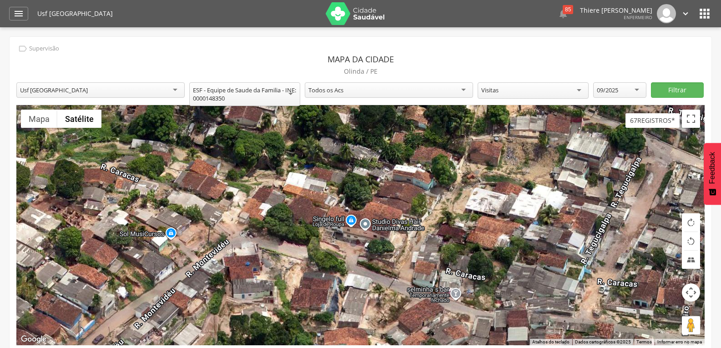
click at [255, 240] on div "2 4 4 3 5 6 2 3 2 17" at bounding box center [360, 225] width 688 height 240
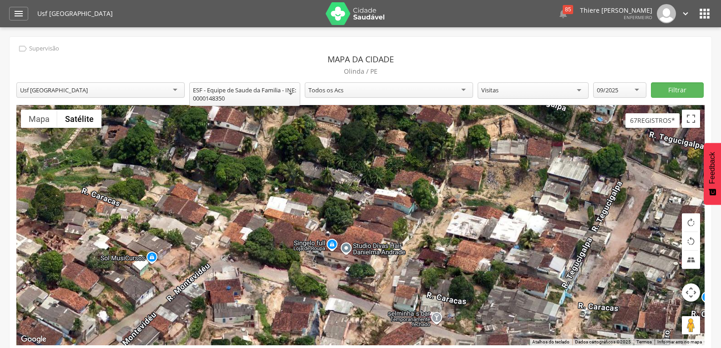
click at [250, 252] on div "2 4 4 3 5 6 2 3 2 17" at bounding box center [360, 225] width 688 height 240
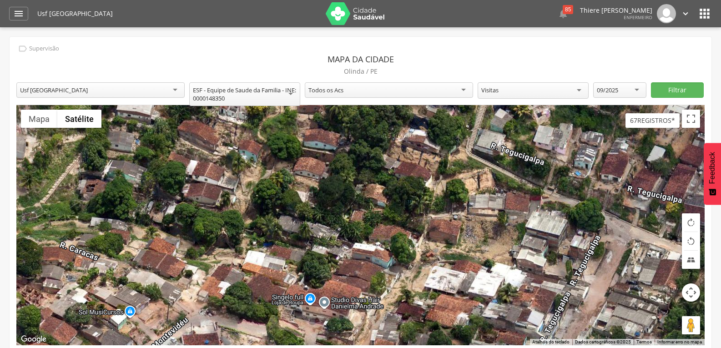
click at [249, 222] on div "2 4 4 3 5 6 2 3 2 17" at bounding box center [360, 225] width 688 height 240
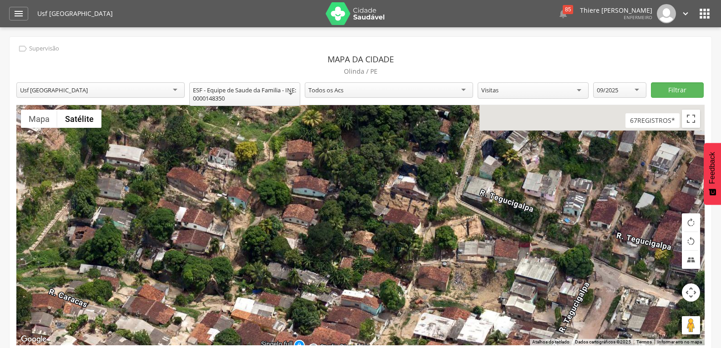
click at [249, 245] on div "2 4 4 3 5 6 2 3 2 17" at bounding box center [360, 225] width 688 height 240
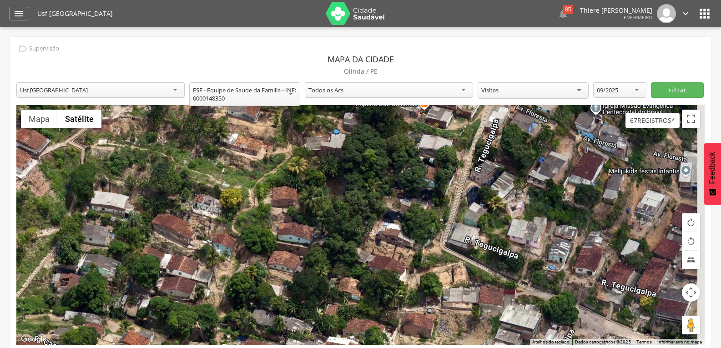
click at [245, 253] on div "2 4 4 3 5 6 2 3 2 17" at bounding box center [360, 225] width 688 height 240
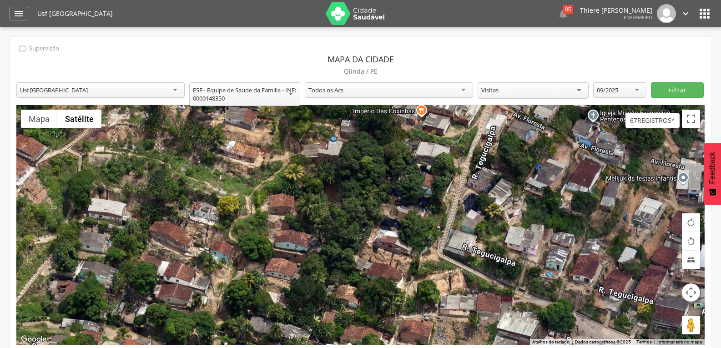
click at [258, 235] on div "2 4 4 3 5 6 2 3 2 17" at bounding box center [360, 225] width 688 height 240
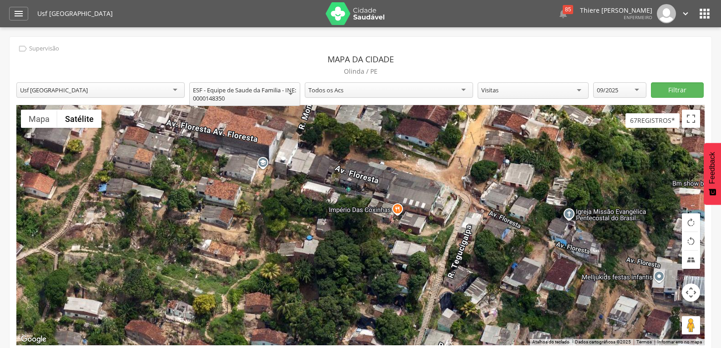
click at [259, 264] on div "2 4 4 3 5 6 2 3 2 17" at bounding box center [360, 225] width 688 height 240
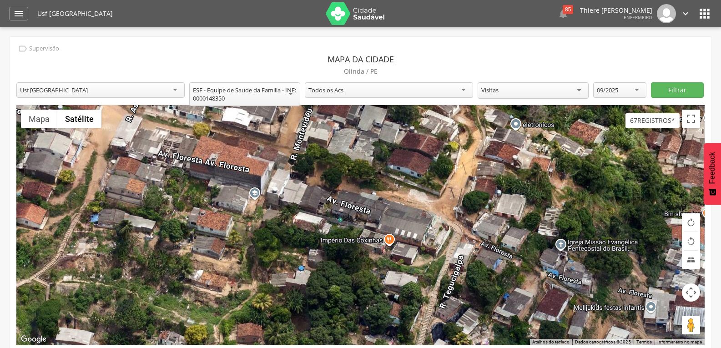
click at [272, 207] on div "2 4 4 3 5 6 2 3 2 17" at bounding box center [360, 225] width 688 height 240
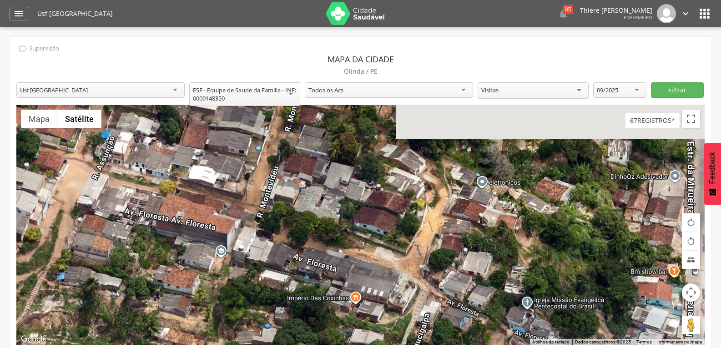
click at [286, 240] on div "2 4 4 3 5 6 2 3 2 17" at bounding box center [360, 225] width 688 height 240
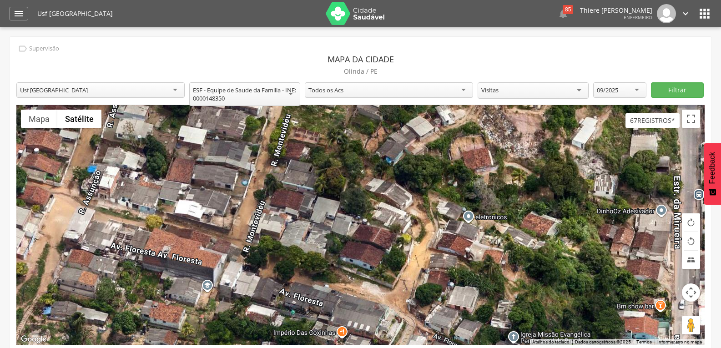
click at [266, 277] on div "2 4 4 3 5 6 2 3 2 17" at bounding box center [360, 225] width 688 height 240
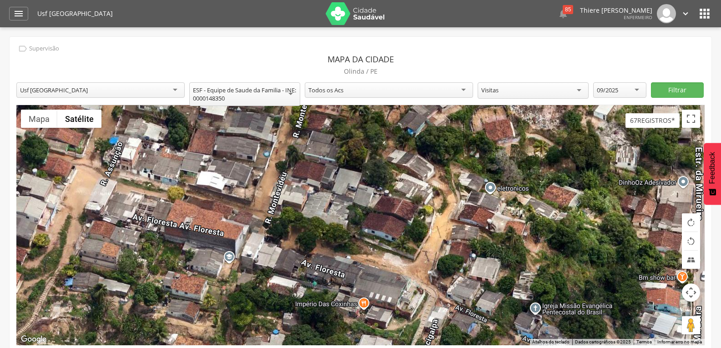
click at [283, 201] on div "2 4 4 3 5 6 2 3 2 17" at bounding box center [360, 225] width 688 height 240
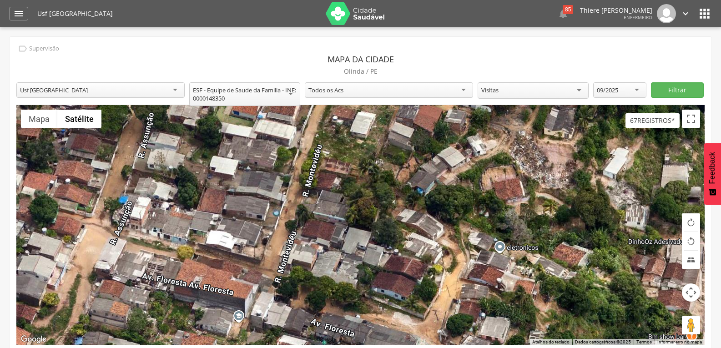
click at [206, 271] on div "2 4 4 3 5 6 2 3 2 17" at bounding box center [360, 225] width 688 height 240
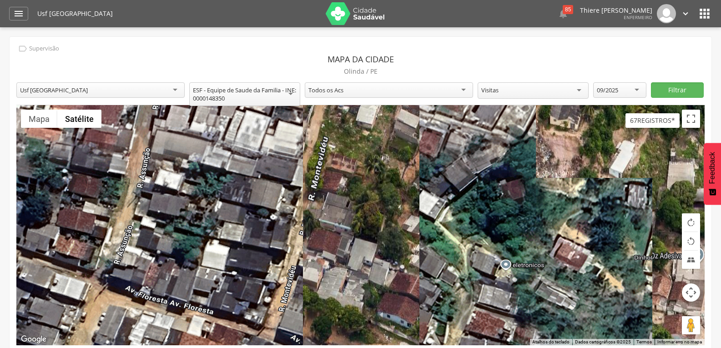
click at [285, 223] on div "2 4 4 3 5 6 2 3 2 17" at bounding box center [360, 225] width 688 height 240
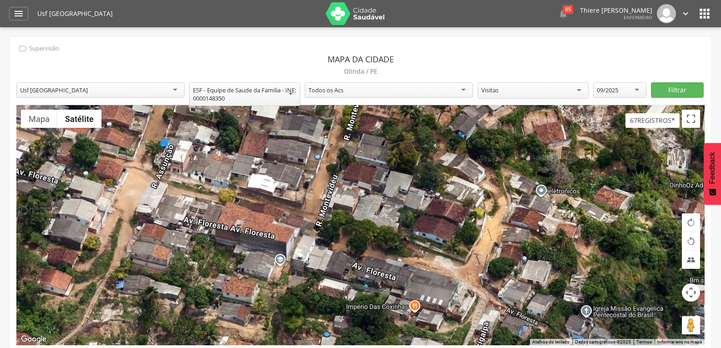
click at [348, 187] on div "2 4 4 3 5 6 2 3 2 17" at bounding box center [360, 225] width 688 height 240
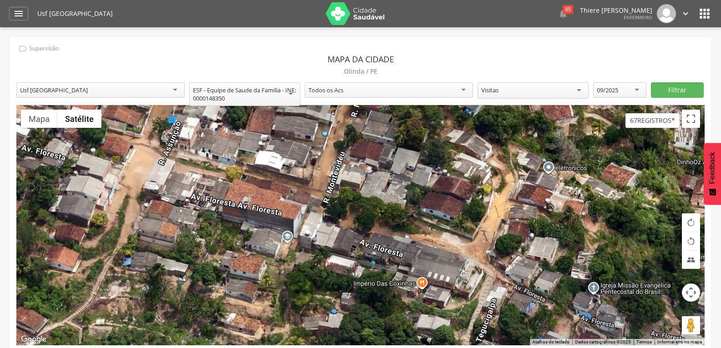
click at [353, 211] on div "2 4 4 3 5 6 2 3 2 17" at bounding box center [360, 225] width 688 height 240
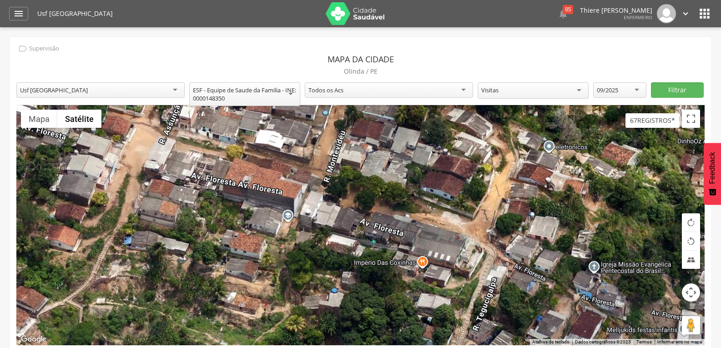
click at [351, 248] on div "2 4 4 3 5 6 2 3 2 17" at bounding box center [360, 225] width 688 height 240
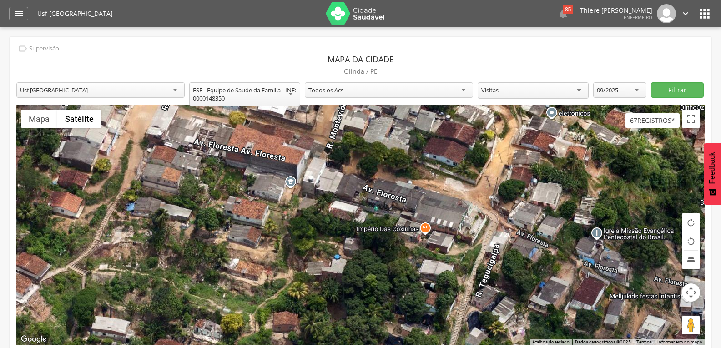
click at [347, 195] on div "2 4 4 3 5 6 2 3 2 17" at bounding box center [360, 225] width 688 height 240
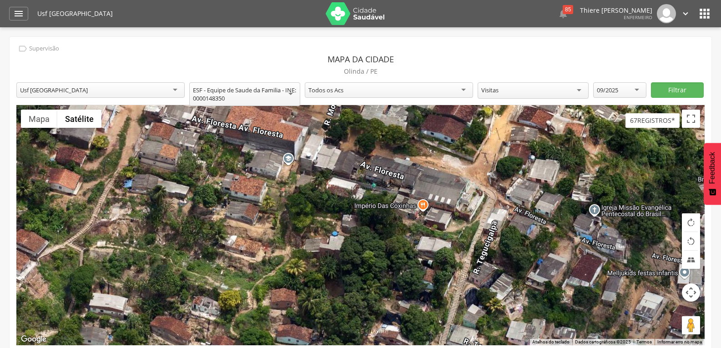
click at [503, 212] on div "2 4 4 3 5 6 2 3 2 17" at bounding box center [360, 225] width 688 height 240
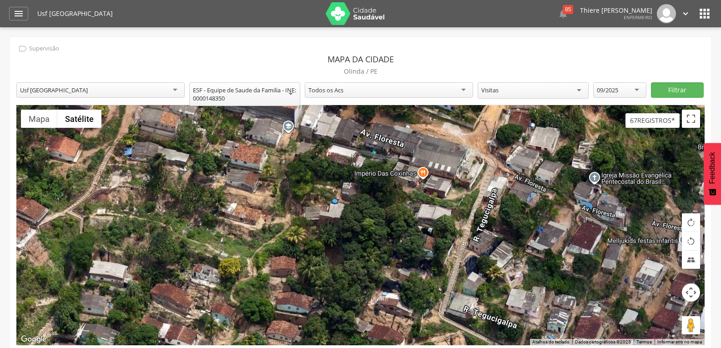
drag, startPoint x: 411, startPoint y: 222, endPoint x: 394, endPoint y: 189, distance: 37.3
click at [394, 190] on div "2 4 4 3 5 6 2 3 2 17" at bounding box center [360, 225] width 688 height 240
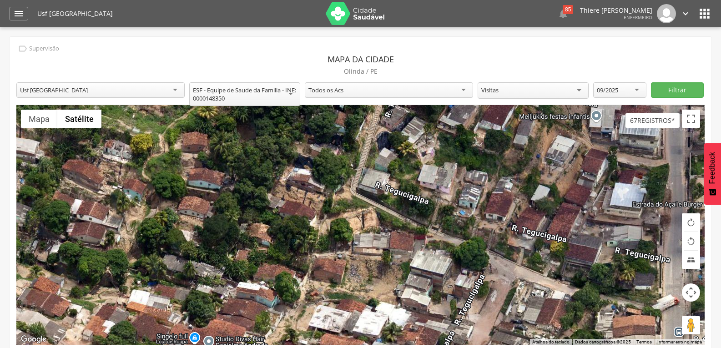
drag, startPoint x: 447, startPoint y: 296, endPoint x: 391, endPoint y: 222, distance: 92.8
click at [391, 222] on div "2 4 4 3 5 6 2 3 2 17" at bounding box center [360, 225] width 688 height 240
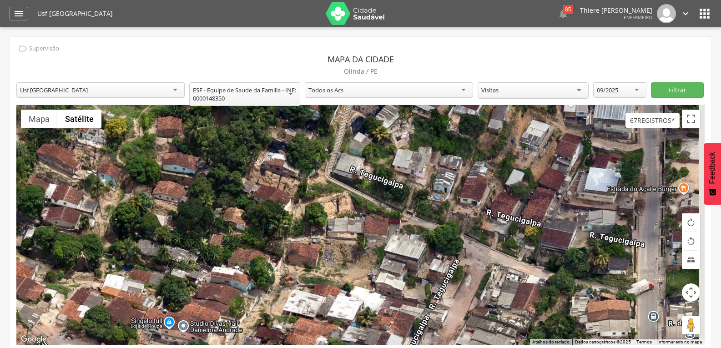
drag, startPoint x: 648, startPoint y: 286, endPoint x: 627, endPoint y: 281, distance: 21.2
click at [627, 281] on div "2 4 4 3 5 6 2 3 2 17" at bounding box center [360, 225] width 688 height 240
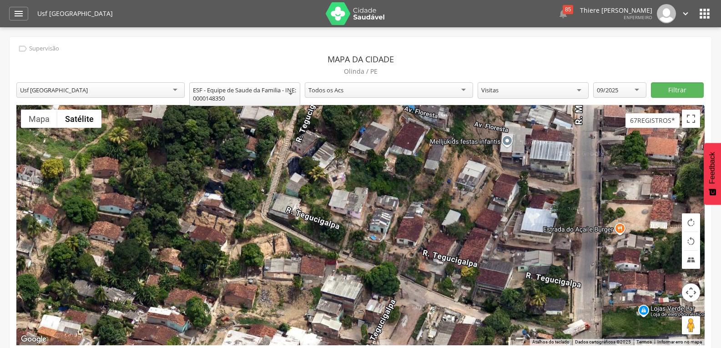
drag, startPoint x: 629, startPoint y: 304, endPoint x: 582, endPoint y: 348, distance: 64.1
click at [582, 348] on html " Dashboard Supervisão Produtividade Mapa da Cidade App desatualizado Última si…" at bounding box center [360, 174] width 721 height 348
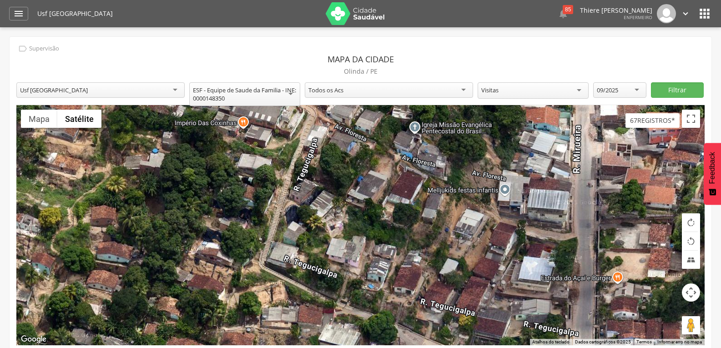
drag, startPoint x: 353, startPoint y: 204, endPoint x: 339, endPoint y: 237, distance: 35.7
click at [351, 256] on div "2 4 4 3 5 6 2 3 2 17" at bounding box center [360, 225] width 688 height 240
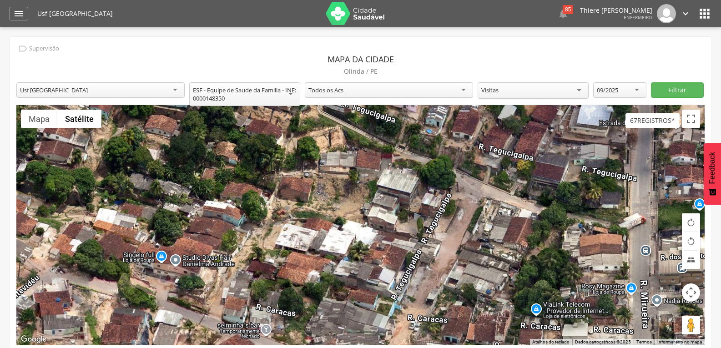
drag, startPoint x: 355, startPoint y: 311, endPoint x: 413, endPoint y: 154, distance: 167.0
click at [413, 154] on div "2 4 4 3 5 6 2 3 2 17" at bounding box center [360, 225] width 688 height 240
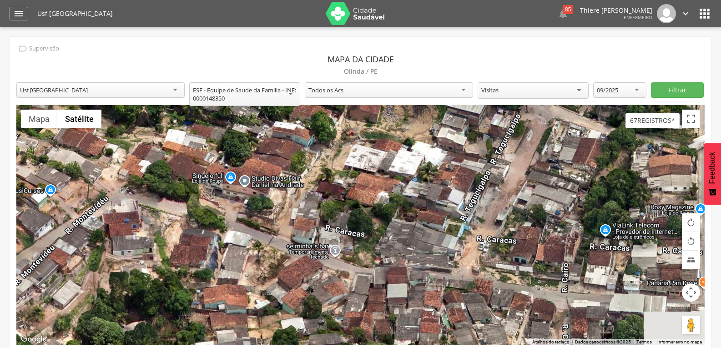
drag, startPoint x: 292, startPoint y: 237, endPoint x: 364, endPoint y: 157, distance: 108.6
click at [364, 157] on div "2 4 4 3 5 6 2 3 2 17" at bounding box center [360, 225] width 688 height 240
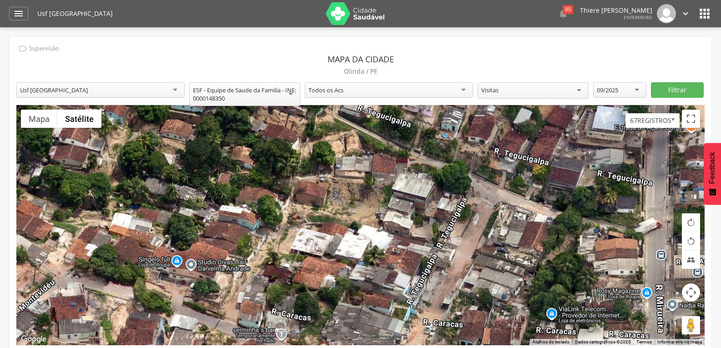
drag, startPoint x: 330, startPoint y: 170, endPoint x: 268, endPoint y: 265, distance: 113.3
click at [268, 264] on div "2 4 4 3 5 6 2 3 2 17" at bounding box center [360, 225] width 688 height 240
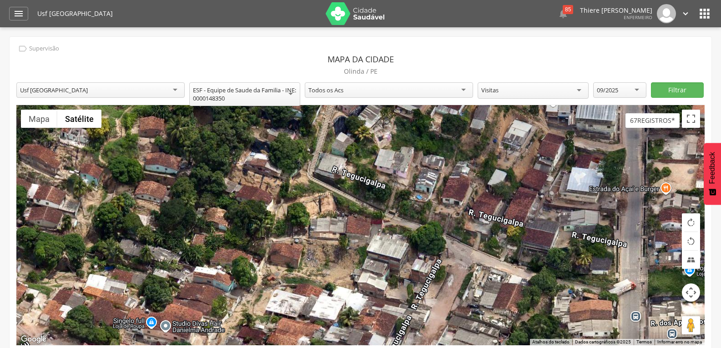
drag, startPoint x: 321, startPoint y: 138, endPoint x: 287, endPoint y: 225, distance: 93.4
click at [287, 224] on div "2 4 4 3 5 6 2 3 2 17" at bounding box center [360, 225] width 688 height 240
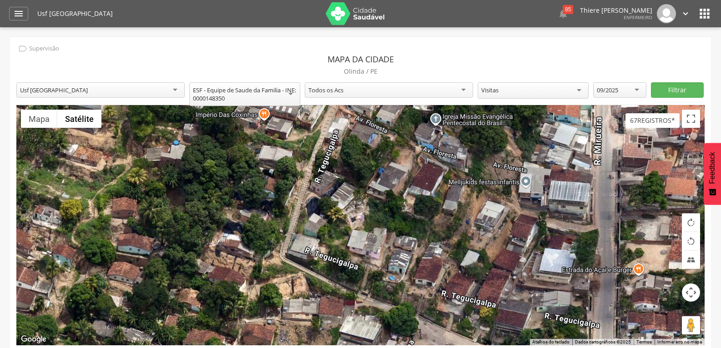
drag, startPoint x: 324, startPoint y: 140, endPoint x: 301, endPoint y: 191, distance: 56.4
click at [301, 191] on div "2 4 4 3 5 6 2 3 2 17" at bounding box center [360, 225] width 688 height 240
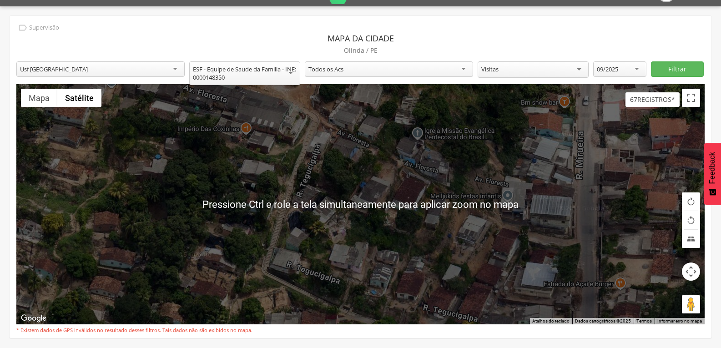
scroll to position [27, 0]
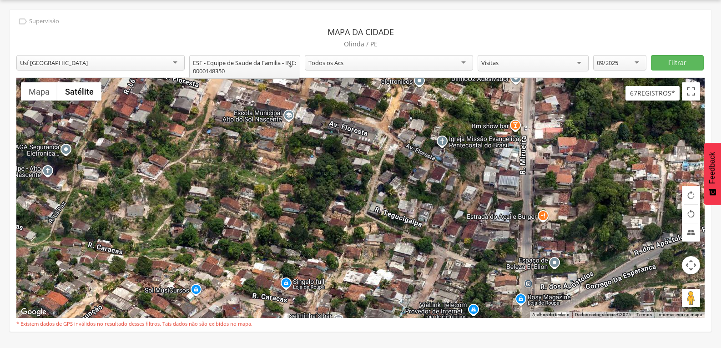
drag, startPoint x: 459, startPoint y: 227, endPoint x: 451, endPoint y: 195, distance: 32.8
click at [451, 195] on div at bounding box center [360, 198] width 688 height 240
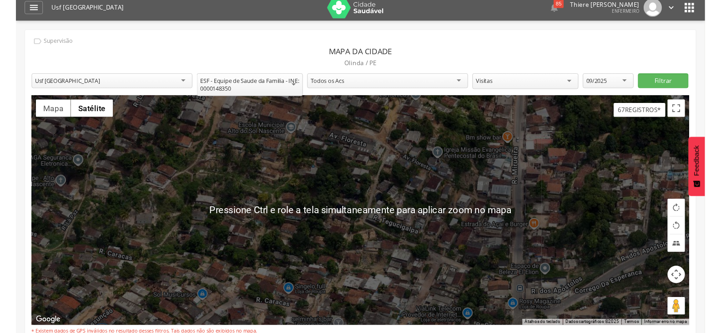
scroll to position [0, 0]
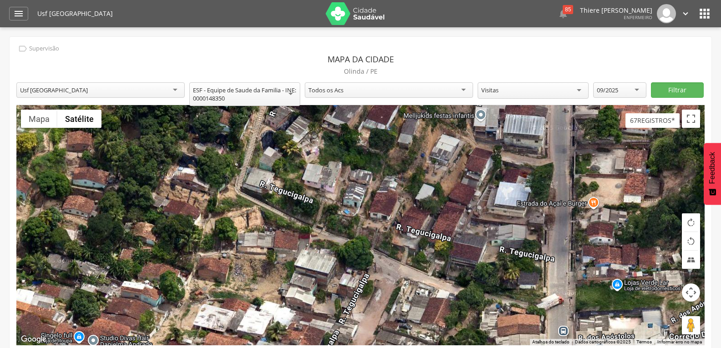
drag, startPoint x: 482, startPoint y: 290, endPoint x: 424, endPoint y: 211, distance: 98.4
click at [424, 211] on div at bounding box center [360, 225] width 688 height 240
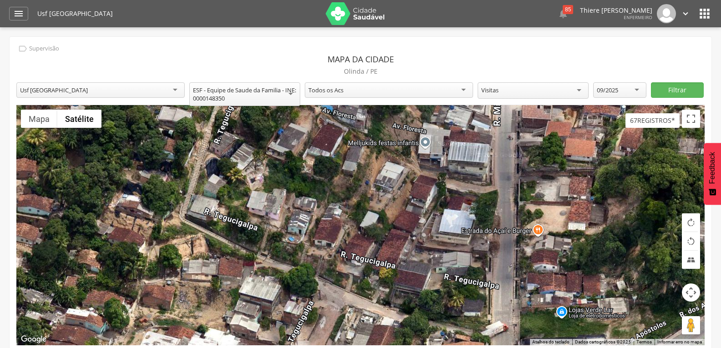
drag, startPoint x: 528, startPoint y: 212, endPoint x: 477, endPoint y: 246, distance: 61.6
click at [477, 246] on div at bounding box center [360, 225] width 688 height 240
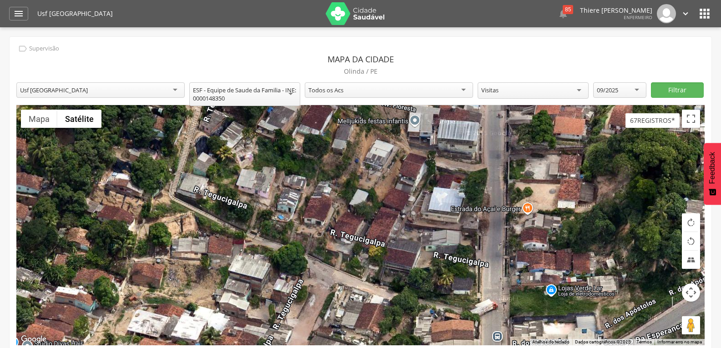
drag, startPoint x: 496, startPoint y: 292, endPoint x: 485, endPoint y: 268, distance: 26.1
click at [485, 268] on div at bounding box center [360, 225] width 688 height 240
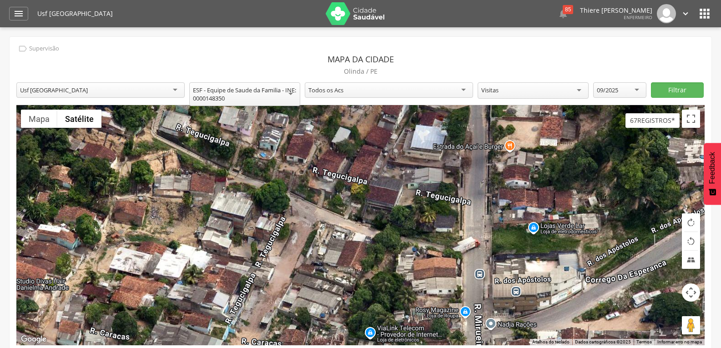
drag, startPoint x: 482, startPoint y: 297, endPoint x: 468, endPoint y: 245, distance: 54.2
click at [468, 245] on div at bounding box center [360, 225] width 688 height 240
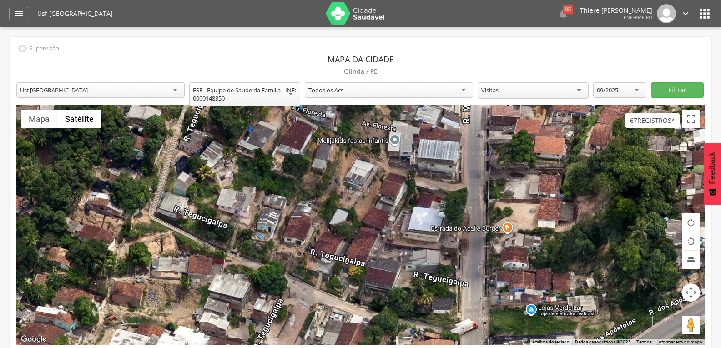
drag, startPoint x: 465, startPoint y: 213, endPoint x: 459, endPoint y: 310, distance: 97.1
click at [459, 310] on div at bounding box center [360, 225] width 688 height 240
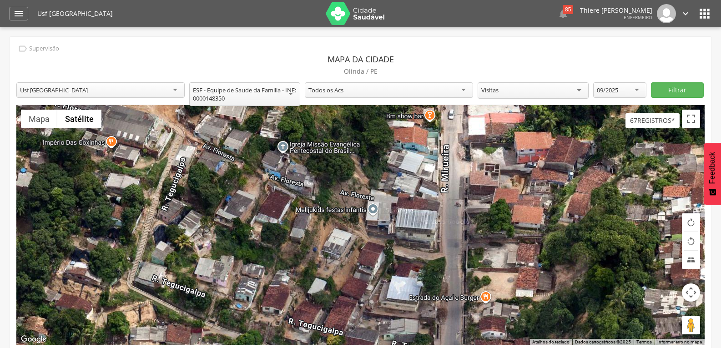
drag, startPoint x: 464, startPoint y: 230, endPoint x: 447, endPoint y: 299, distance: 71.3
click at [447, 299] on div at bounding box center [360, 225] width 688 height 240
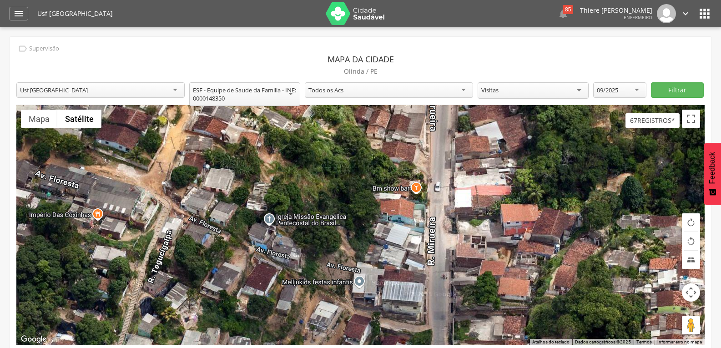
drag, startPoint x: 461, startPoint y: 234, endPoint x: 450, endPoint y: 284, distance: 51.7
click at [450, 284] on div at bounding box center [360, 225] width 688 height 240
drag, startPoint x: 450, startPoint y: 265, endPoint x: 454, endPoint y: 206, distance: 59.8
click at [454, 206] on div at bounding box center [360, 225] width 688 height 240
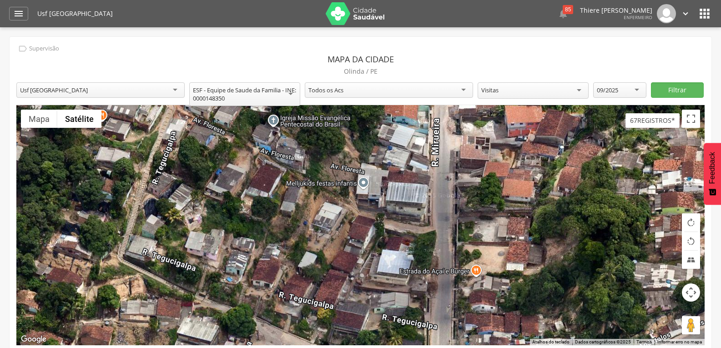
drag, startPoint x: 454, startPoint y: 258, endPoint x: 446, endPoint y: 206, distance: 53.4
click at [446, 206] on div at bounding box center [360, 225] width 688 height 240
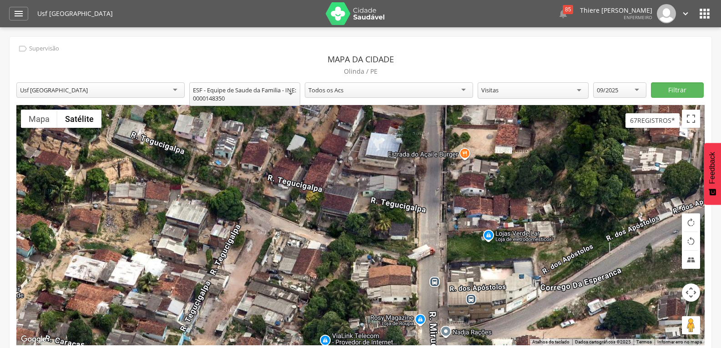
drag, startPoint x: 444, startPoint y: 255, endPoint x: 448, endPoint y: 203, distance: 52.0
click at [448, 203] on div at bounding box center [360, 225] width 688 height 240
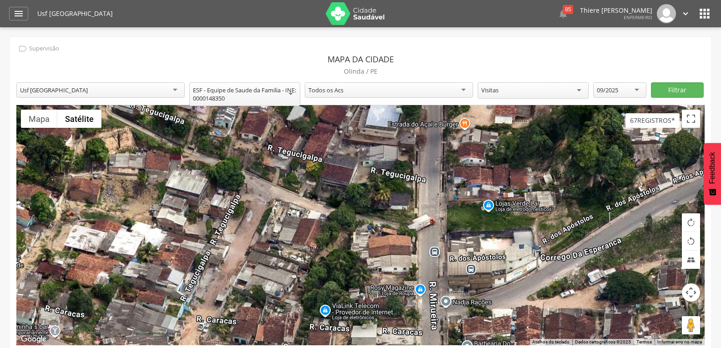
drag, startPoint x: 443, startPoint y: 247, endPoint x: 443, endPoint y: 217, distance: 30.9
click at [443, 217] on div at bounding box center [360, 225] width 688 height 240
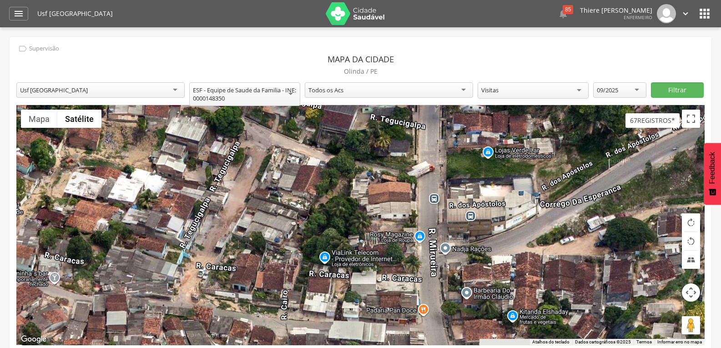
drag, startPoint x: 429, startPoint y: 292, endPoint x: 424, endPoint y: 279, distance: 13.7
click at [424, 279] on div at bounding box center [360, 225] width 688 height 240
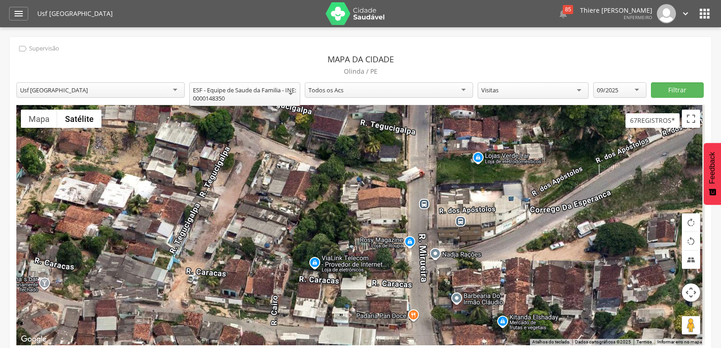
drag, startPoint x: 391, startPoint y: 212, endPoint x: 368, endPoint y: 235, distance: 32.2
click at [368, 235] on div at bounding box center [360, 225] width 688 height 240
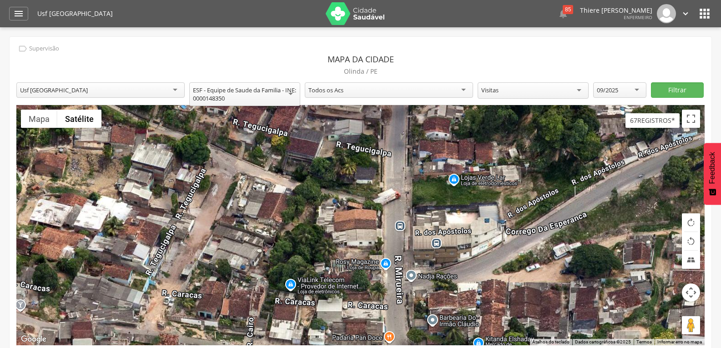
drag, startPoint x: 366, startPoint y: 193, endPoint x: 377, endPoint y: 211, distance: 20.2
click at [377, 211] on div at bounding box center [360, 225] width 688 height 240
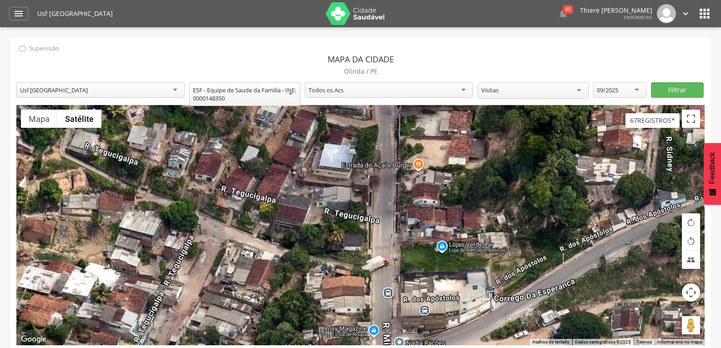
drag, startPoint x: 322, startPoint y: 189, endPoint x: 310, endPoint y: 256, distance: 67.9
click at [310, 256] on div at bounding box center [360, 225] width 688 height 240
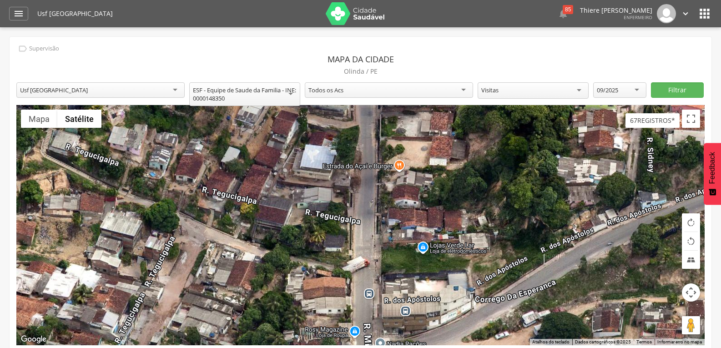
drag, startPoint x: 374, startPoint y: 198, endPoint x: 354, endPoint y: 199, distance: 20.0
click at [354, 199] on div at bounding box center [360, 225] width 688 height 240
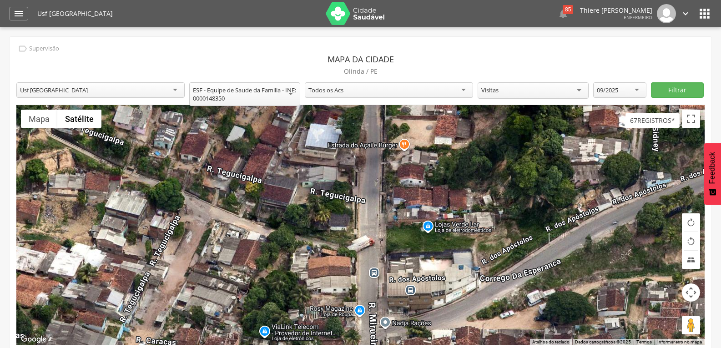
drag, startPoint x: 304, startPoint y: 258, endPoint x: 315, endPoint y: 234, distance: 26.7
click at [315, 234] on div at bounding box center [360, 225] width 688 height 240
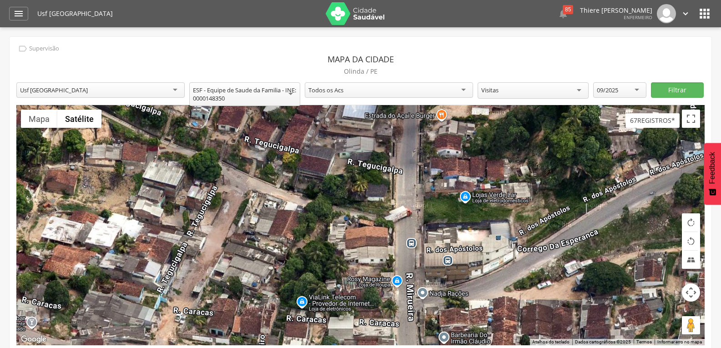
drag, startPoint x: 287, startPoint y: 226, endPoint x: 309, endPoint y: 205, distance: 30.9
click at [333, 188] on div at bounding box center [360, 225] width 688 height 240
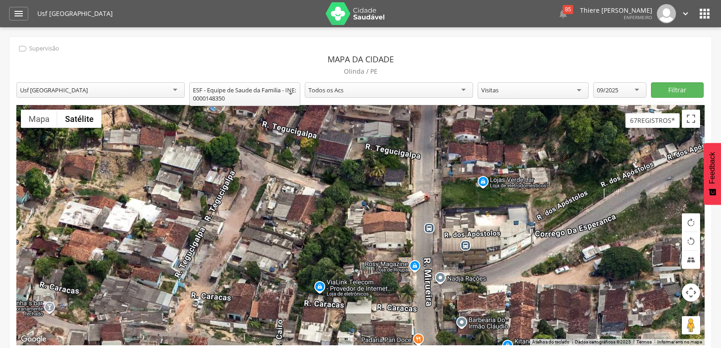
drag, startPoint x: 204, startPoint y: 276, endPoint x: 217, endPoint y: 237, distance: 40.7
click at [217, 237] on div at bounding box center [360, 225] width 688 height 240
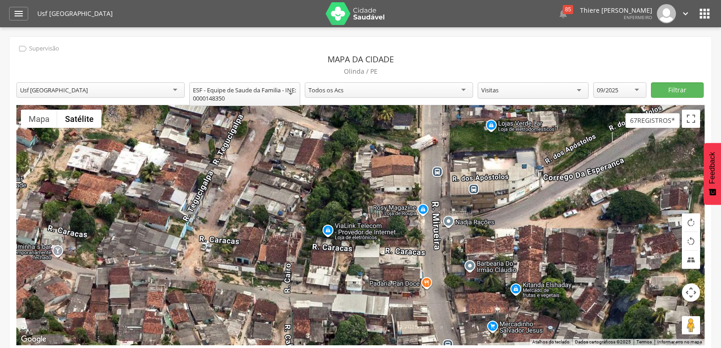
drag, startPoint x: 223, startPoint y: 254, endPoint x: 220, endPoint y: 234, distance: 20.7
click at [220, 234] on div at bounding box center [360, 225] width 688 height 240
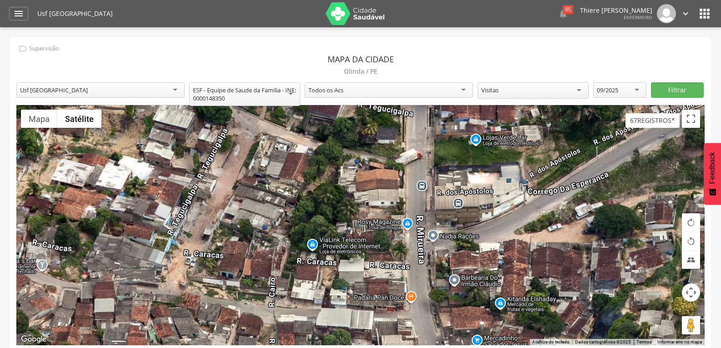
drag, startPoint x: 232, startPoint y: 219, endPoint x: 214, endPoint y: 239, distance: 27.1
click at [214, 239] on div at bounding box center [360, 225] width 688 height 240
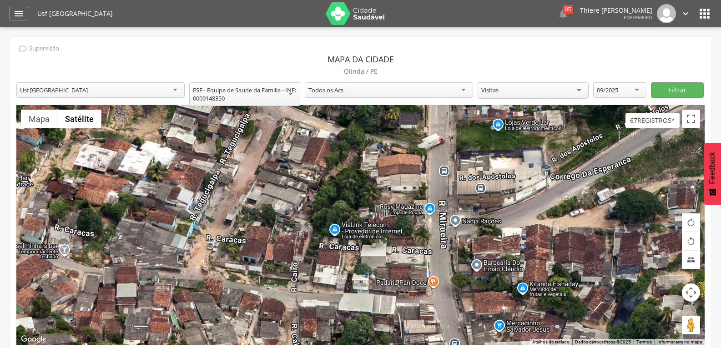
drag, startPoint x: 212, startPoint y: 207, endPoint x: 242, endPoint y: 184, distance: 37.7
click at [242, 184] on div at bounding box center [360, 225] width 688 height 240
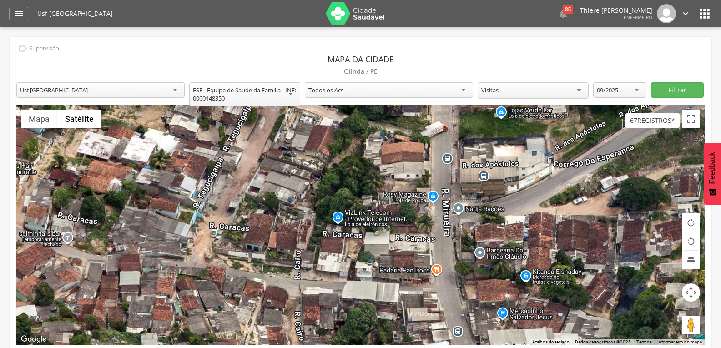
drag, startPoint x: 256, startPoint y: 225, endPoint x: 256, endPoint y: 205, distance: 20.5
click at [256, 205] on div at bounding box center [360, 225] width 688 height 240
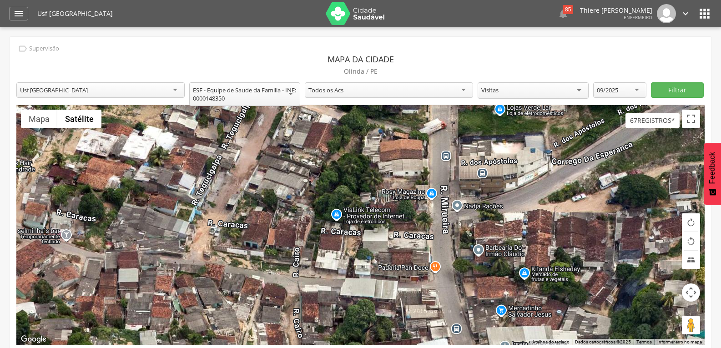
drag, startPoint x: 417, startPoint y: 217, endPoint x: 416, endPoint y: 234, distance: 16.4
click at [416, 234] on div at bounding box center [360, 225] width 688 height 240
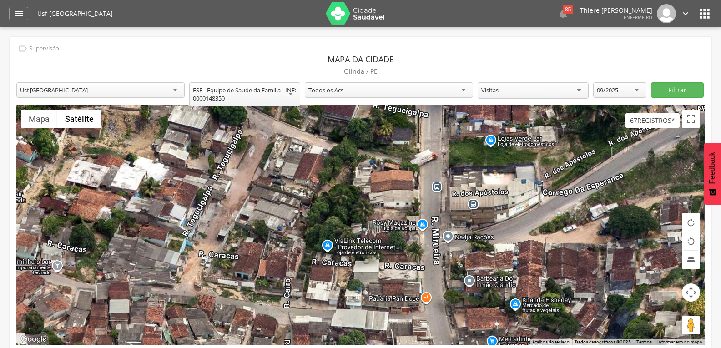
drag, startPoint x: 415, startPoint y: 182, endPoint x: 409, endPoint y: 204, distance: 23.3
click at [409, 204] on div at bounding box center [360, 225] width 688 height 240
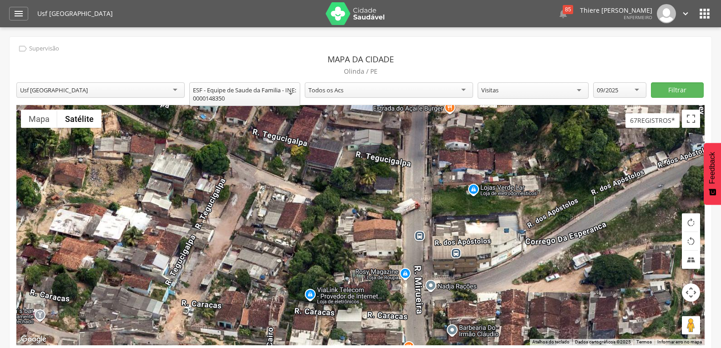
drag, startPoint x: 409, startPoint y: 221, endPoint x: 391, endPoint y: 270, distance: 52.1
click at [391, 270] on div at bounding box center [360, 225] width 688 height 240
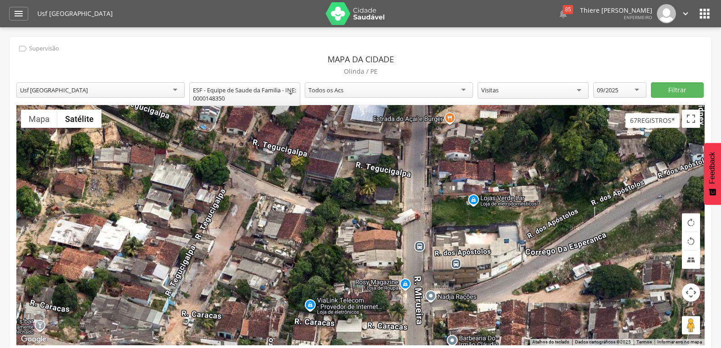
drag, startPoint x: 378, startPoint y: 247, endPoint x: 378, endPoint y: 259, distance: 11.8
click at [378, 259] on div at bounding box center [360, 225] width 688 height 240
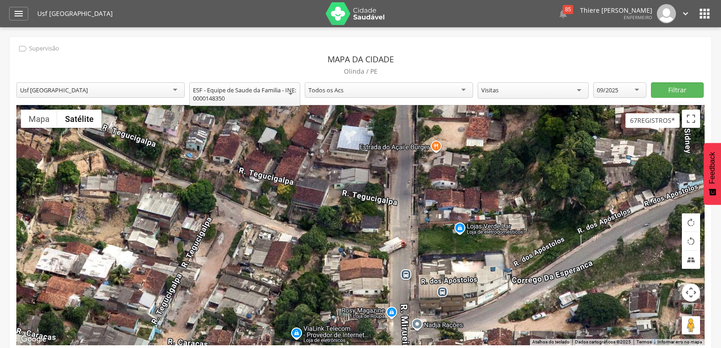
drag, startPoint x: 390, startPoint y: 221, endPoint x: 376, endPoint y: 250, distance: 32.8
click at [376, 250] on div at bounding box center [360, 225] width 688 height 240
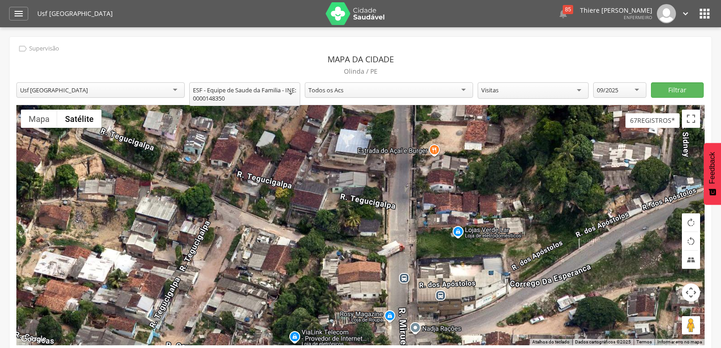
click at [326, 244] on div at bounding box center [360, 225] width 688 height 240
click at [386, 282] on div at bounding box center [360, 225] width 688 height 240
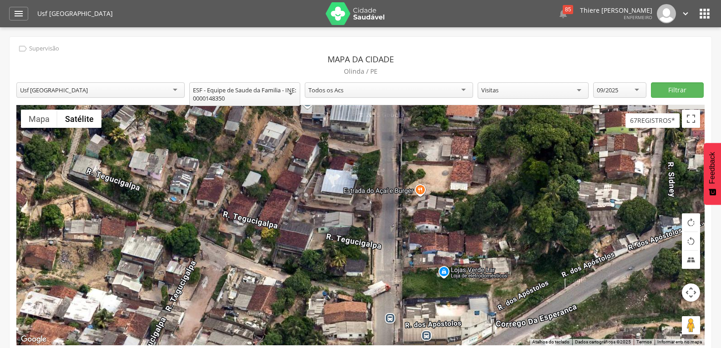
drag, startPoint x: 386, startPoint y: 199, endPoint x: 372, endPoint y: 241, distance: 43.7
click at [372, 241] on div at bounding box center [360, 225] width 688 height 240
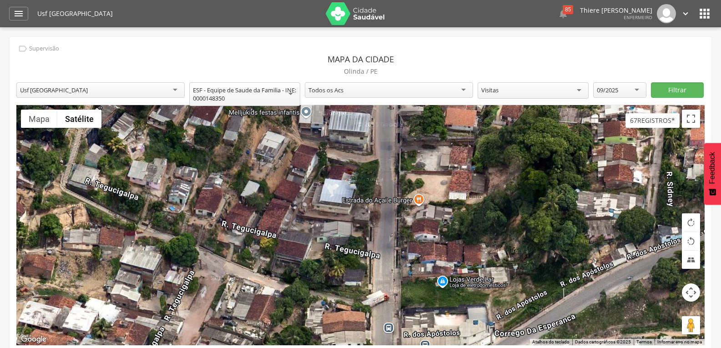
drag, startPoint x: 372, startPoint y: 220, endPoint x: 371, endPoint y: 231, distance: 10.6
click at [371, 231] on div at bounding box center [360, 225] width 688 height 240
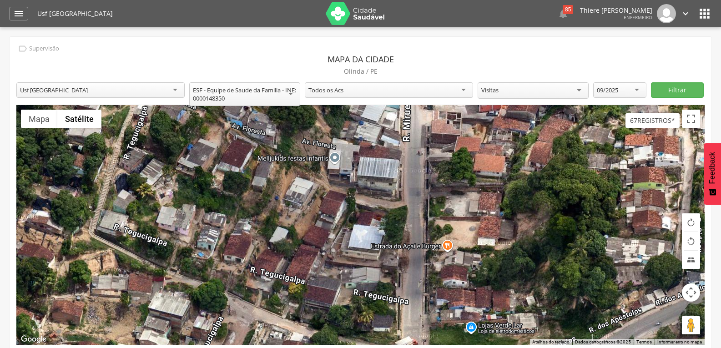
drag, startPoint x: 114, startPoint y: 169, endPoint x: 144, endPoint y: 222, distance: 60.3
click at [144, 222] on div at bounding box center [360, 225] width 688 height 240
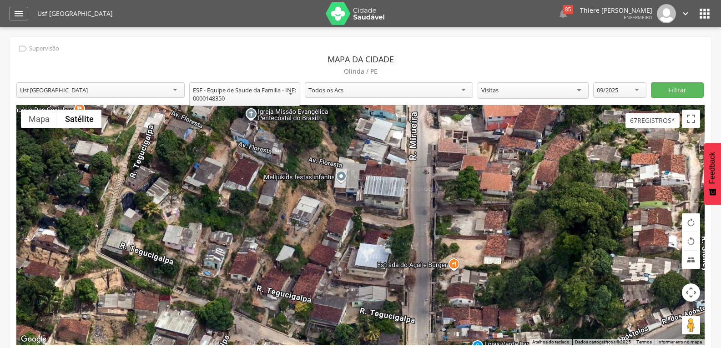
drag, startPoint x: 143, startPoint y: 181, endPoint x: 154, endPoint y: 211, distance: 32.0
click at [154, 211] on div at bounding box center [360, 225] width 688 height 240
